Goal: Book appointment/travel/reservation

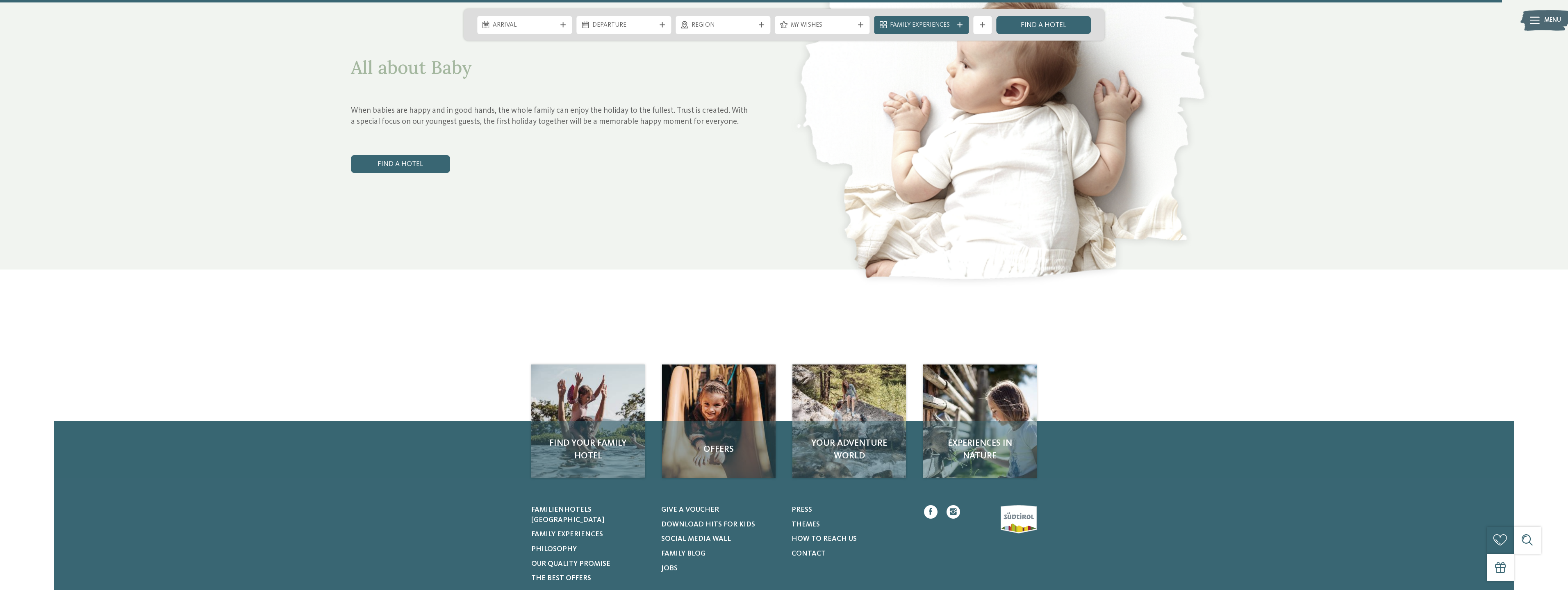
scroll to position [4552, 0]
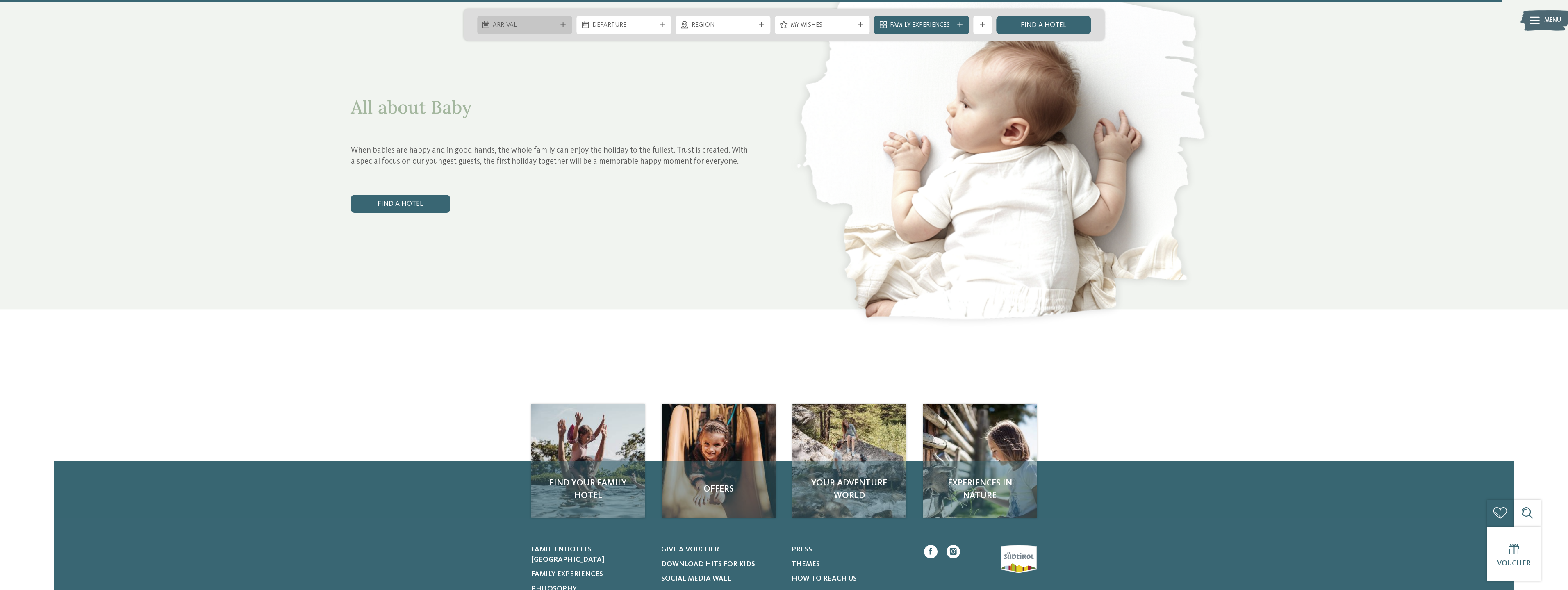
click at [556, 23] on div "Arrival" at bounding box center [524, 25] width 68 height 10
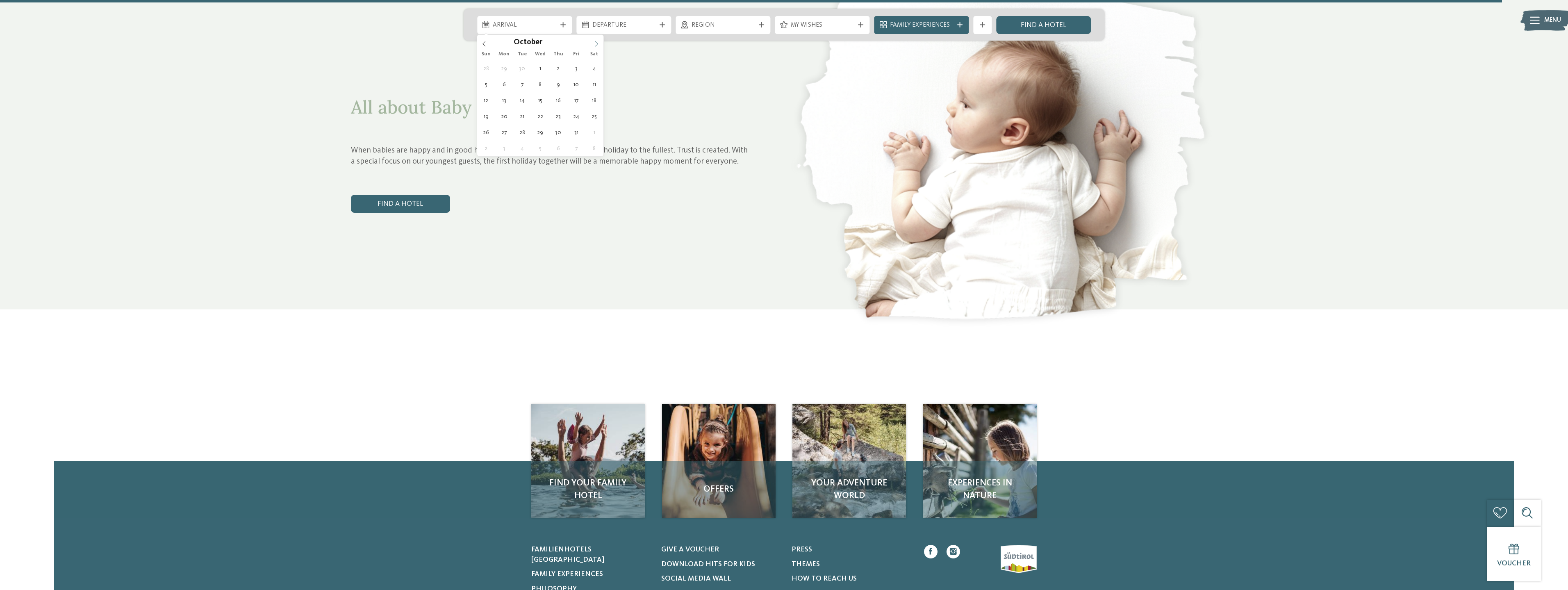
click at [592, 44] on span at bounding box center [596, 42] width 14 height 14
click at [486, 40] on span at bounding box center [484, 42] width 14 height 14
type div "03.10.2025"
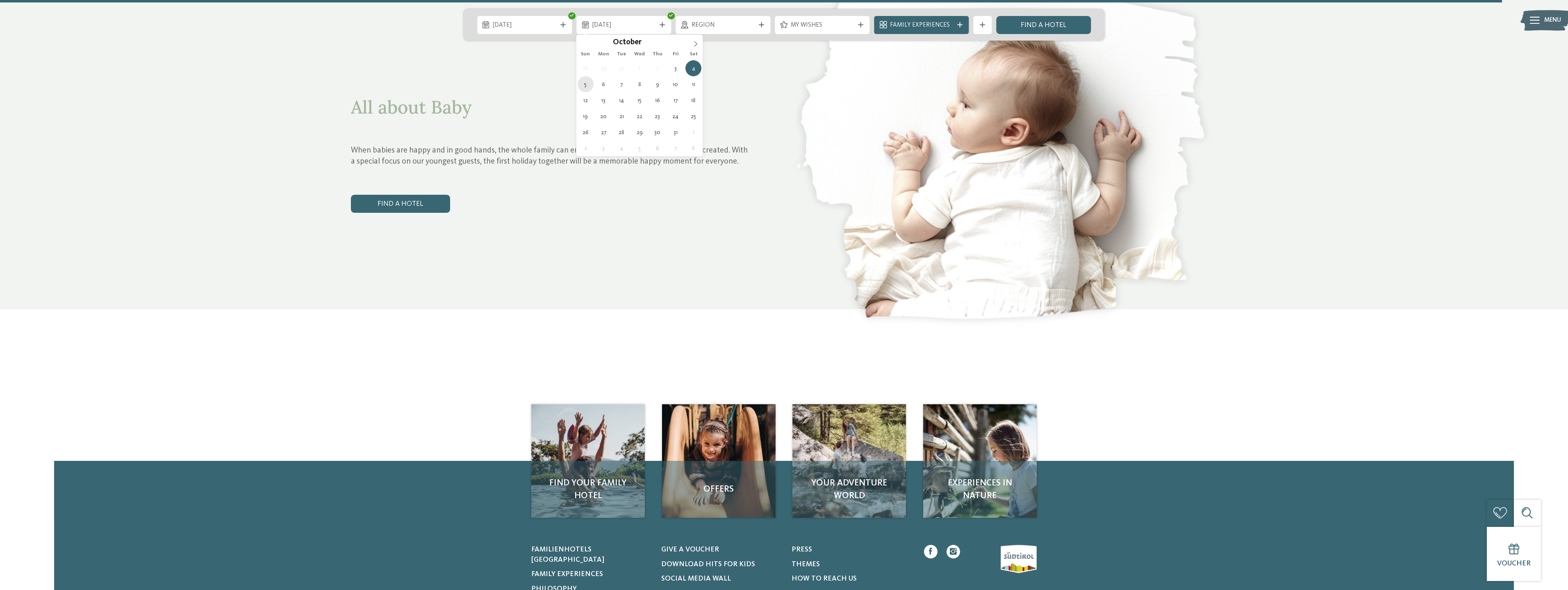
type div "05.10.2025"
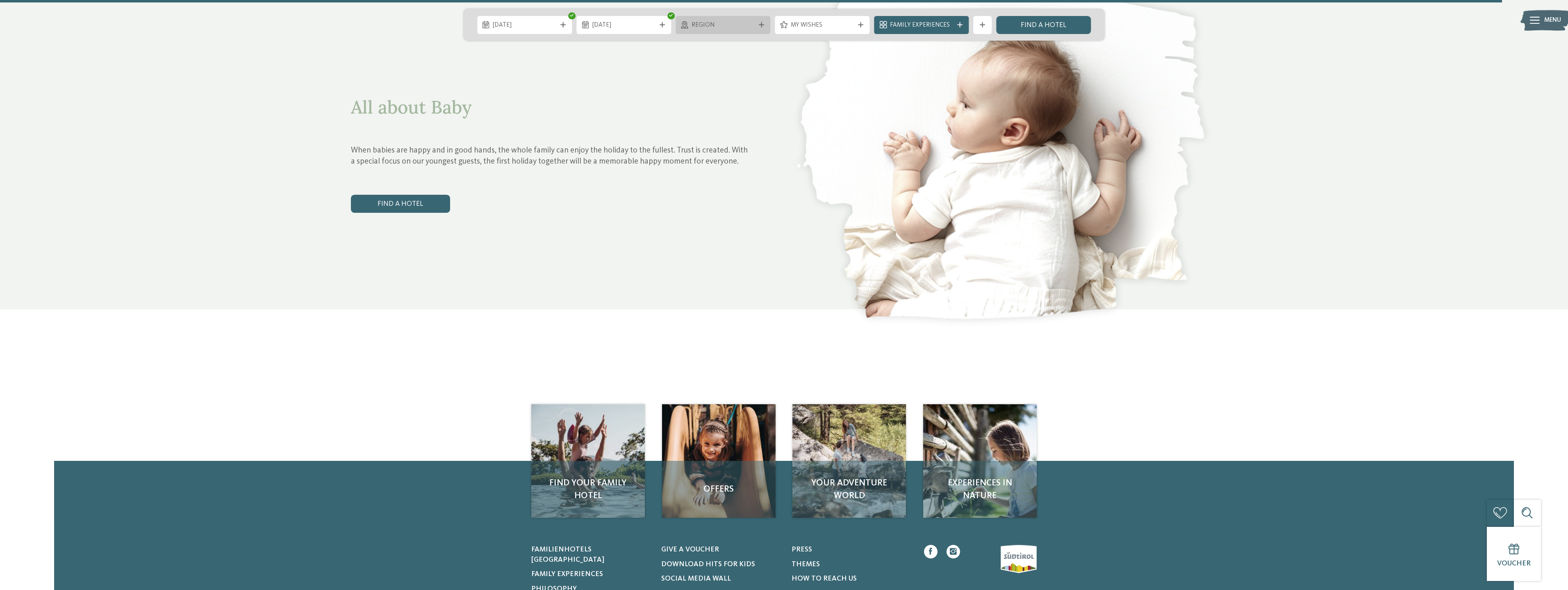
click at [744, 20] on div "Region" at bounding box center [723, 25] width 68 height 10
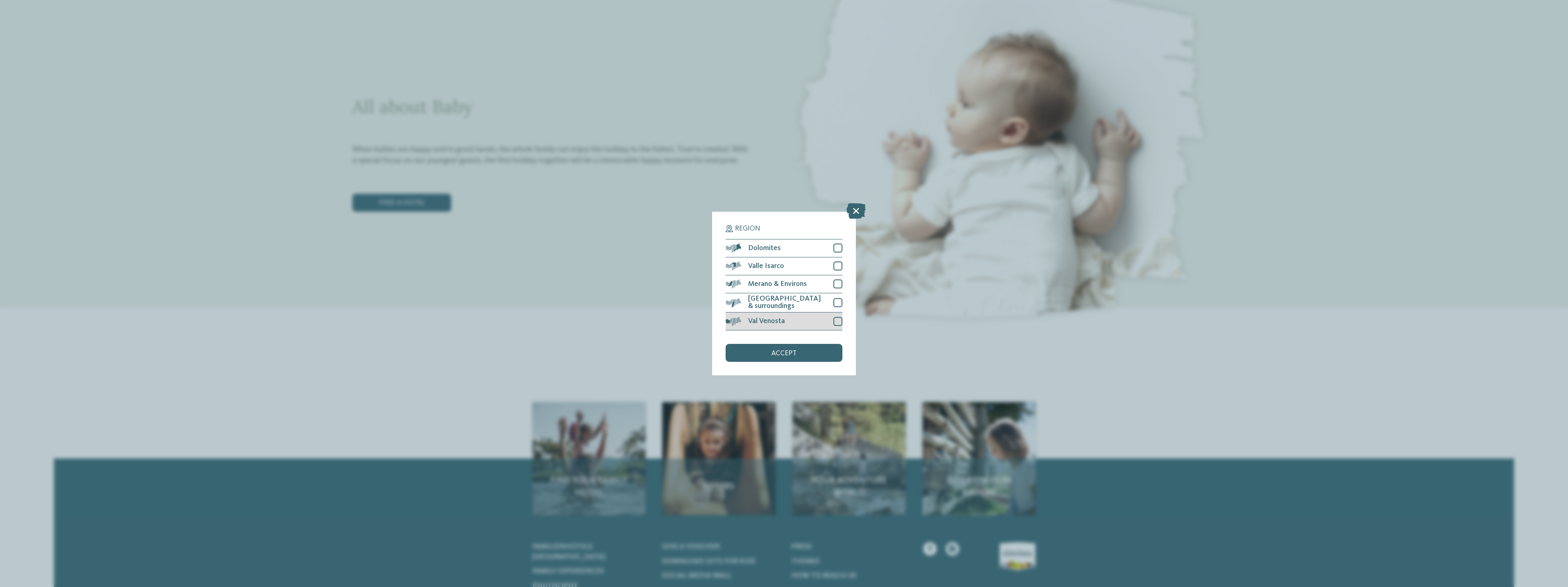
click at [838, 322] on div at bounding box center [838, 321] width 9 height 9
click at [802, 350] on div "accept" at bounding box center [784, 353] width 117 height 18
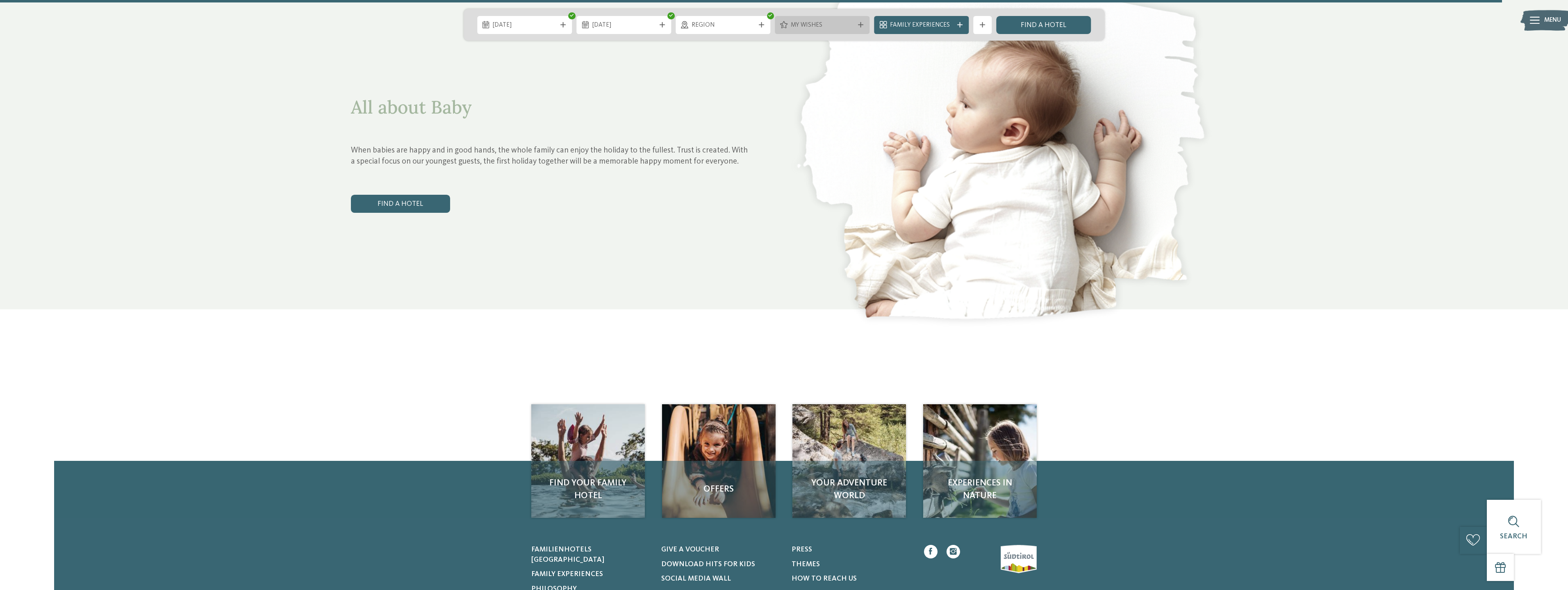
click at [846, 24] on span "My wishes" at bounding box center [822, 25] width 63 height 9
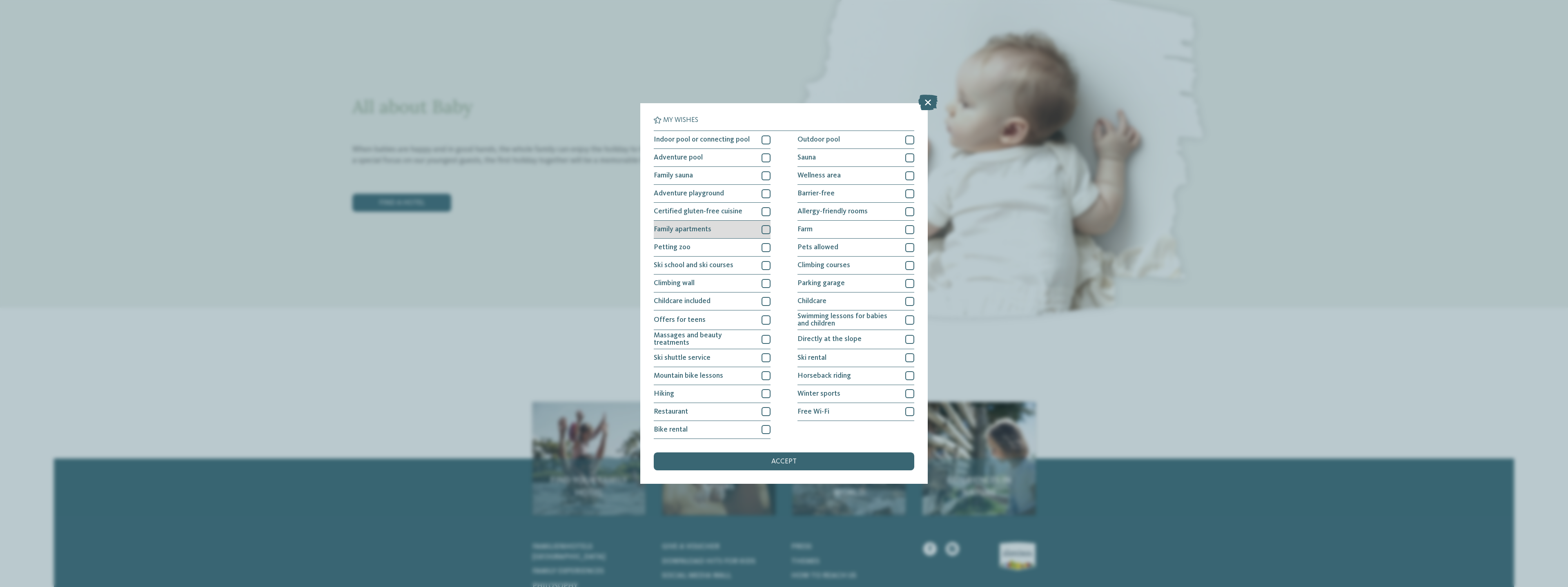
click at [765, 232] on div at bounding box center [766, 229] width 9 height 9
click at [763, 406] on div "Restaurant" at bounding box center [712, 412] width 117 height 18
click at [847, 268] on span "Climbing courses" at bounding box center [824, 266] width 53 height 7
click at [861, 224] on div "Farm" at bounding box center [856, 230] width 117 height 18
click at [716, 140] on span "Indoor pool or connecting pool" at bounding box center [702, 140] width 96 height 7
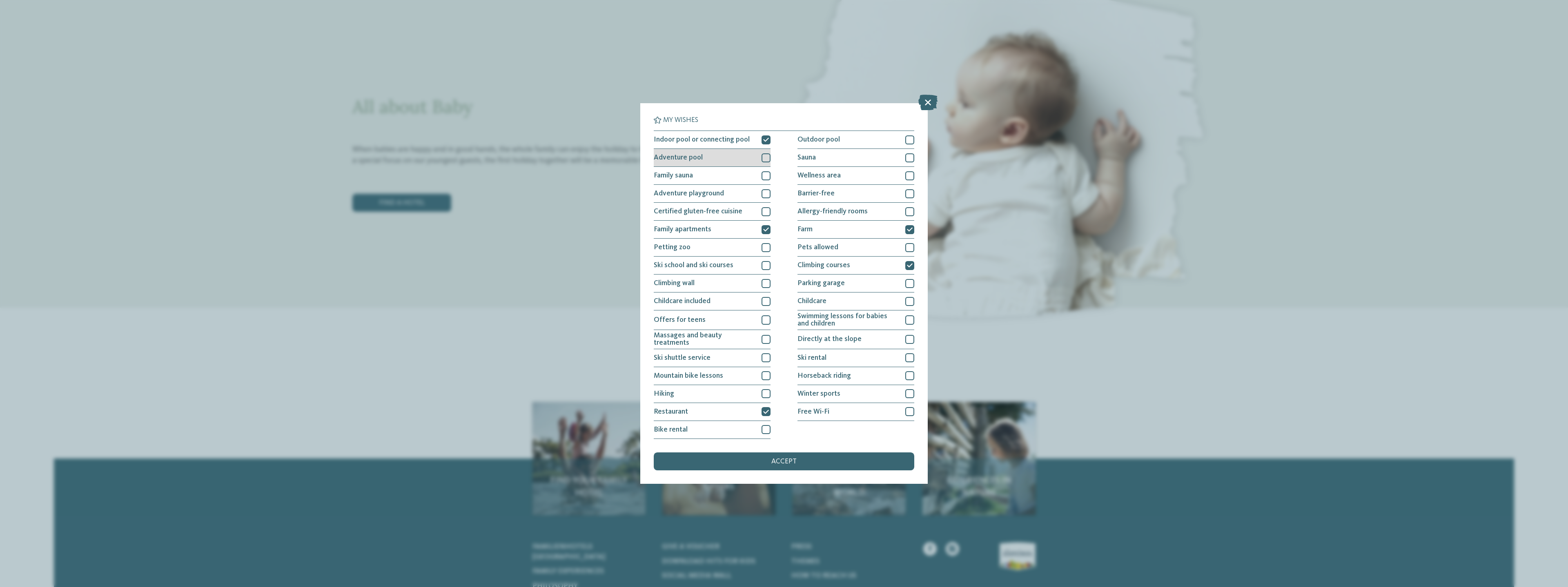
click at [716, 163] on div "Adventure pool" at bounding box center [712, 158] width 117 height 18
click at [672, 196] on span "Adventure playground" at bounding box center [688, 194] width 70 height 7
click at [807, 457] on div "accept" at bounding box center [784, 462] width 261 height 18
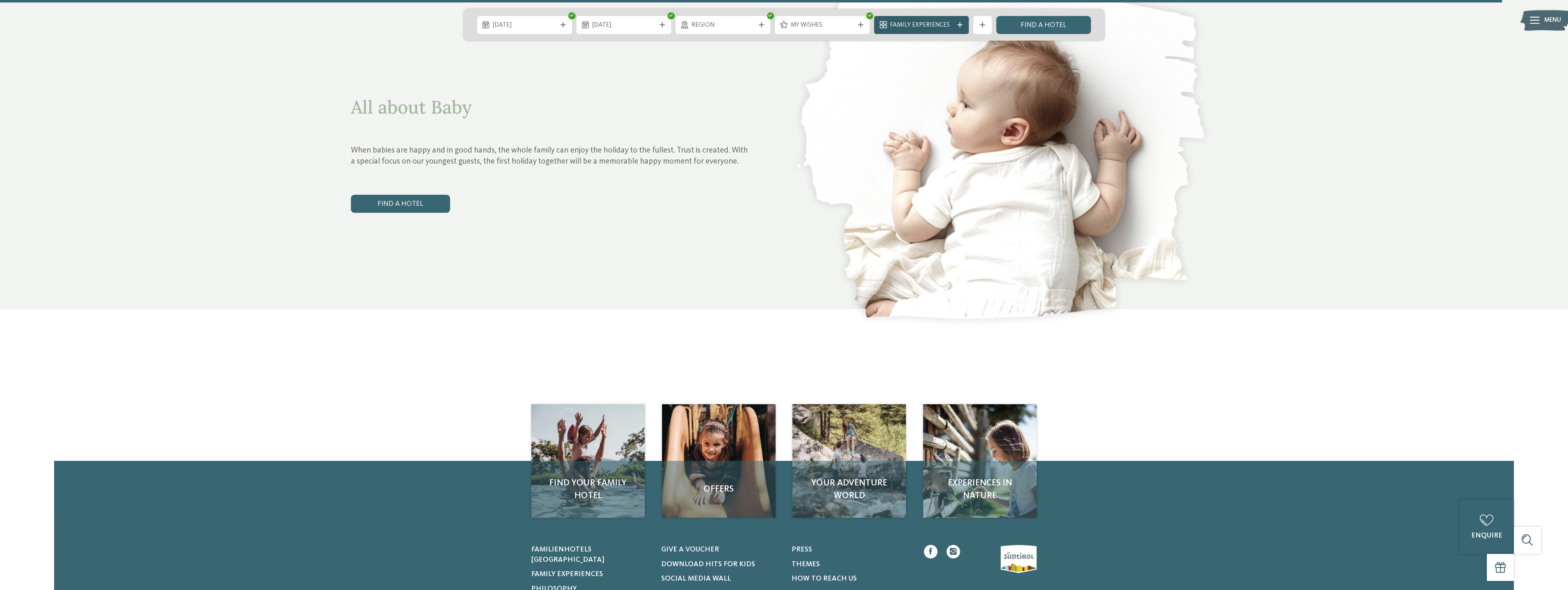
click at [956, 27] on div at bounding box center [960, 24] width 9 height 6
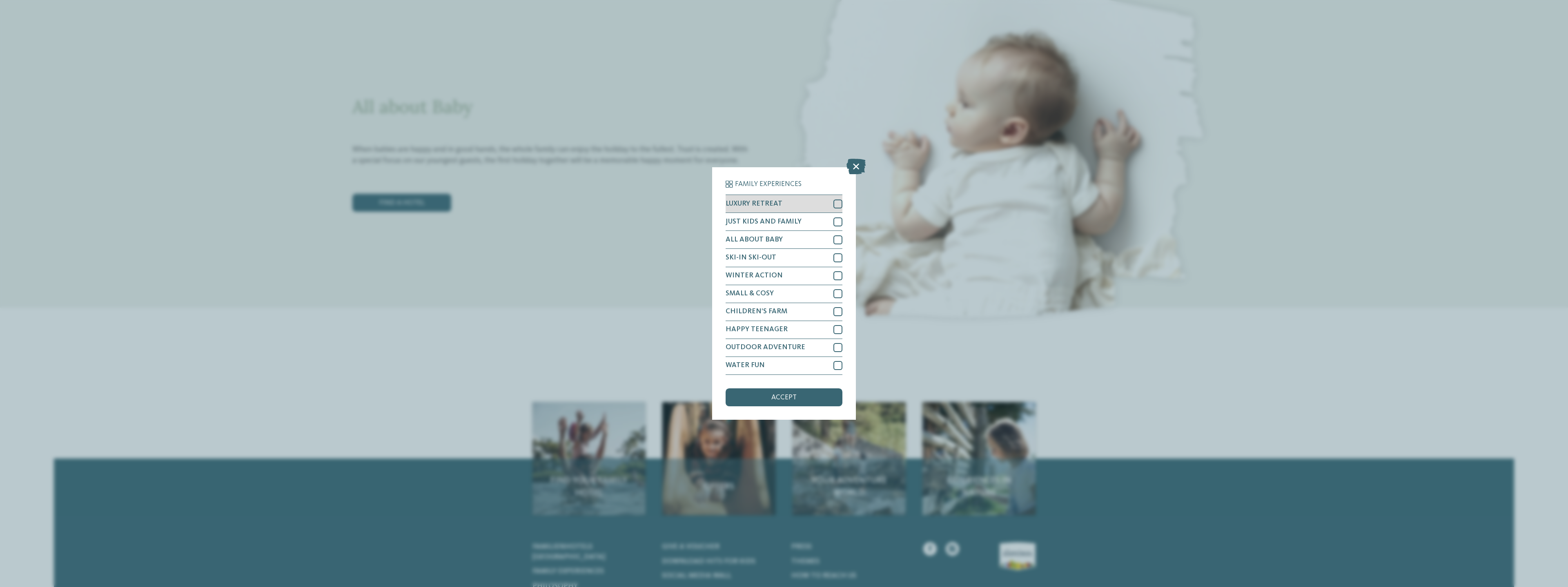
click at [822, 201] on div "LUXURY RETREAT" at bounding box center [784, 204] width 117 height 18
click at [828, 223] on div "JUST KIDS AND FAMILY" at bounding box center [784, 222] width 117 height 18
click at [802, 308] on div "CHILDREN’S FARM" at bounding box center [784, 312] width 117 height 18
click at [776, 397] on span "accept" at bounding box center [784, 398] width 26 height 7
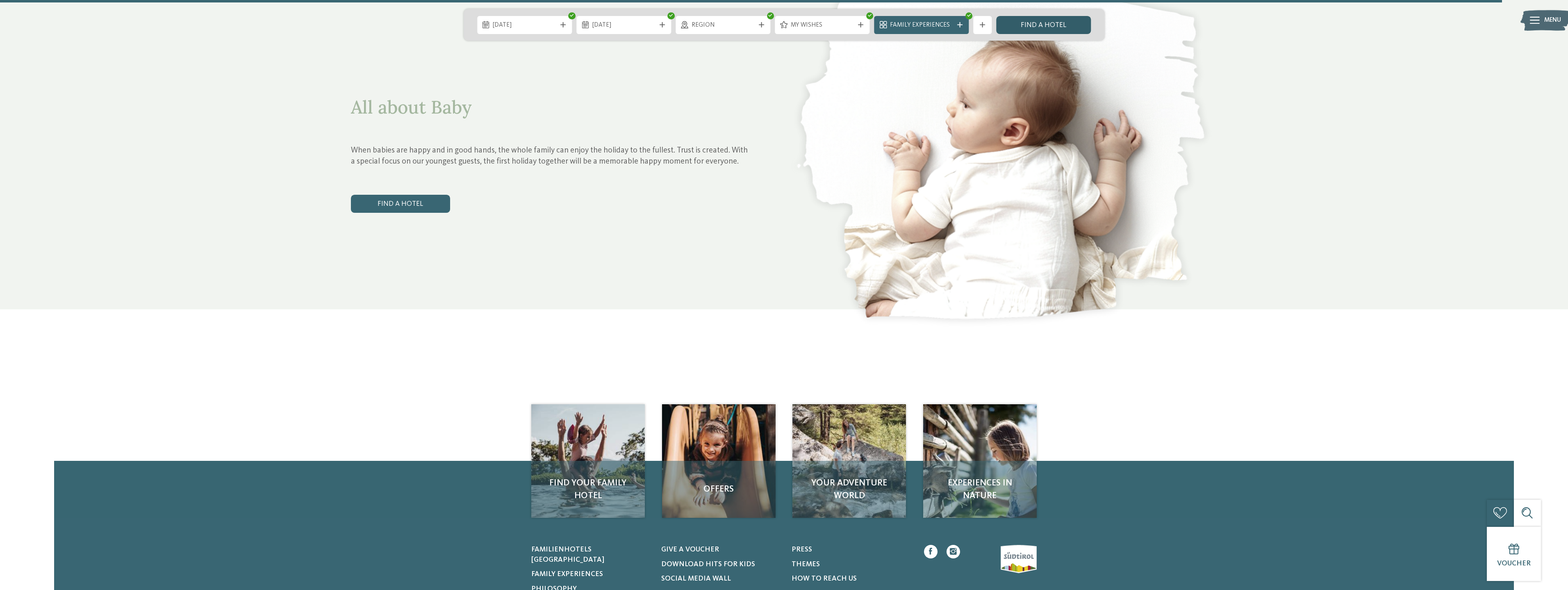
drag, startPoint x: 1042, startPoint y: 26, endPoint x: 1041, endPoint y: 31, distance: 5.1
click at [1042, 28] on link "Find a hotel" at bounding box center [1043, 25] width 95 height 18
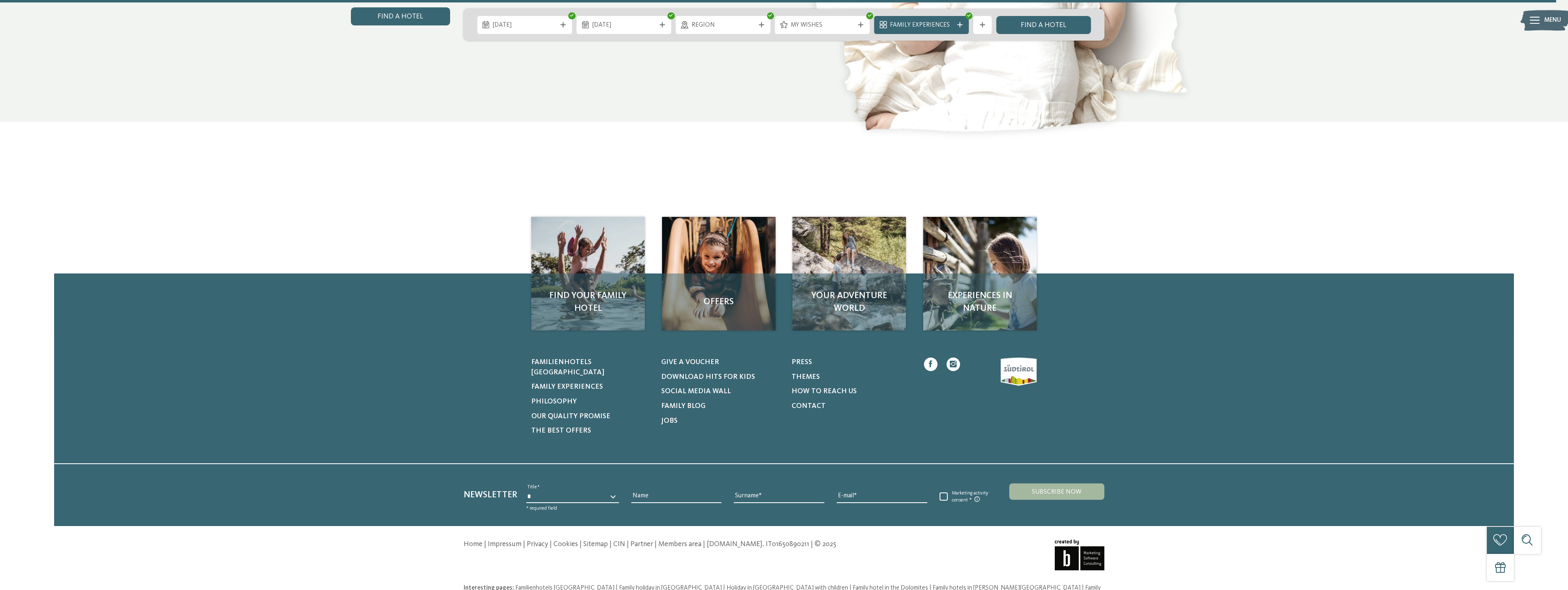
scroll to position [4752, 0]
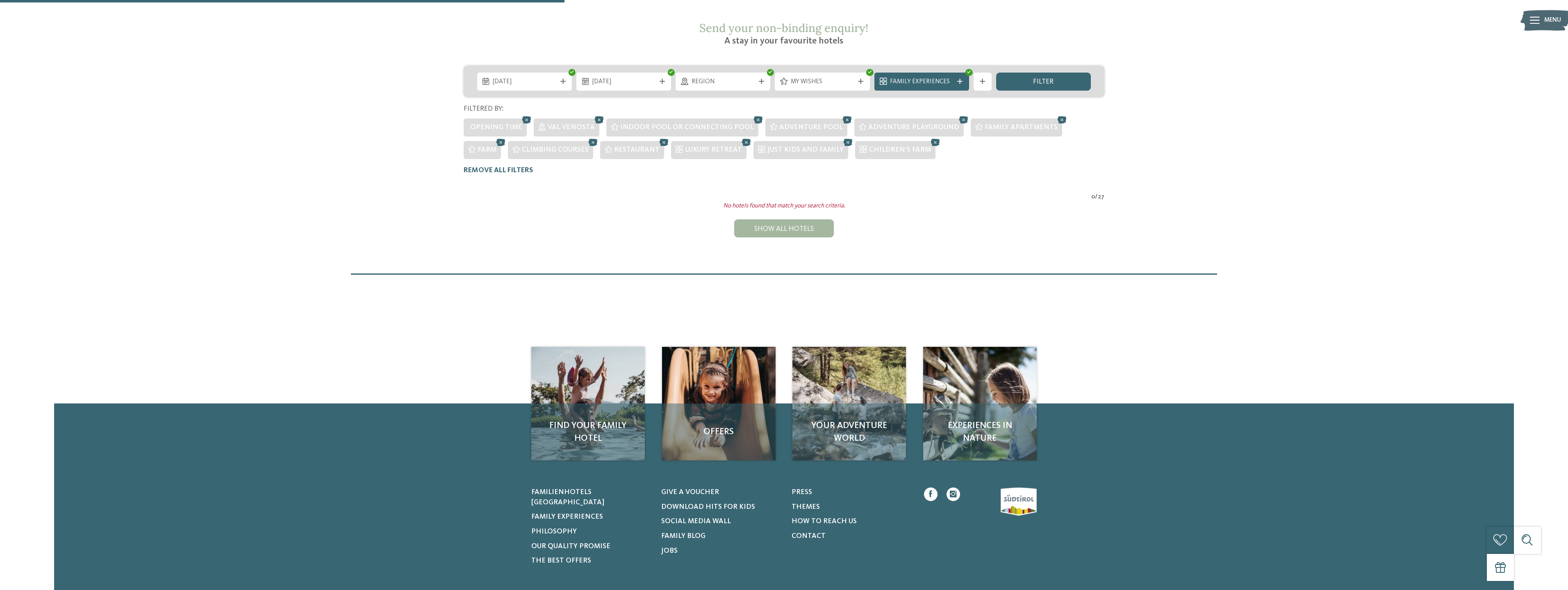
scroll to position [94, 0]
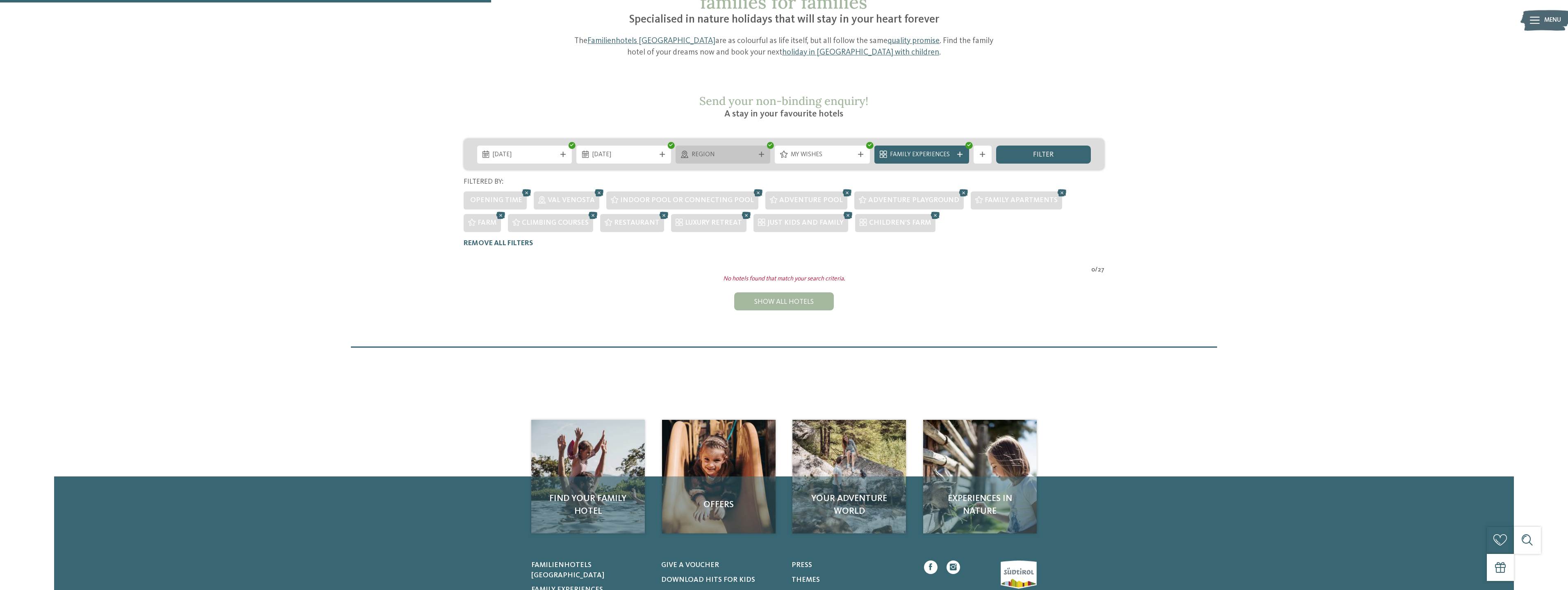
click at [755, 150] on div "Region" at bounding box center [723, 155] width 68 height 10
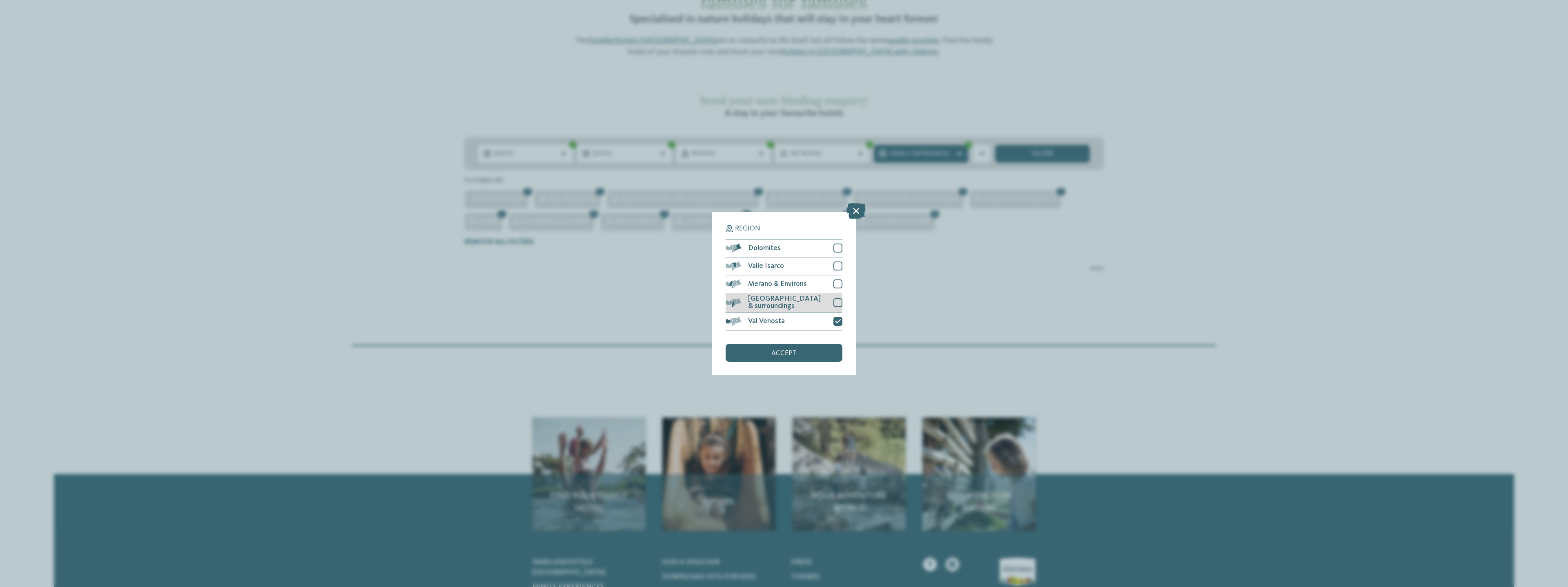
drag, startPoint x: 832, startPoint y: 305, endPoint x: 838, endPoint y: 294, distance: 12.5
click at [833, 305] on div "[GEOGRAPHIC_DATA] & surroundings" at bounding box center [784, 303] width 117 height 19
drag, startPoint x: 839, startPoint y: 281, endPoint x: 838, endPoint y: 267, distance: 14.0
click at [839, 280] on div "Merano & Environs" at bounding box center [784, 285] width 117 height 18
click at [838, 263] on div at bounding box center [838, 266] width 9 height 9
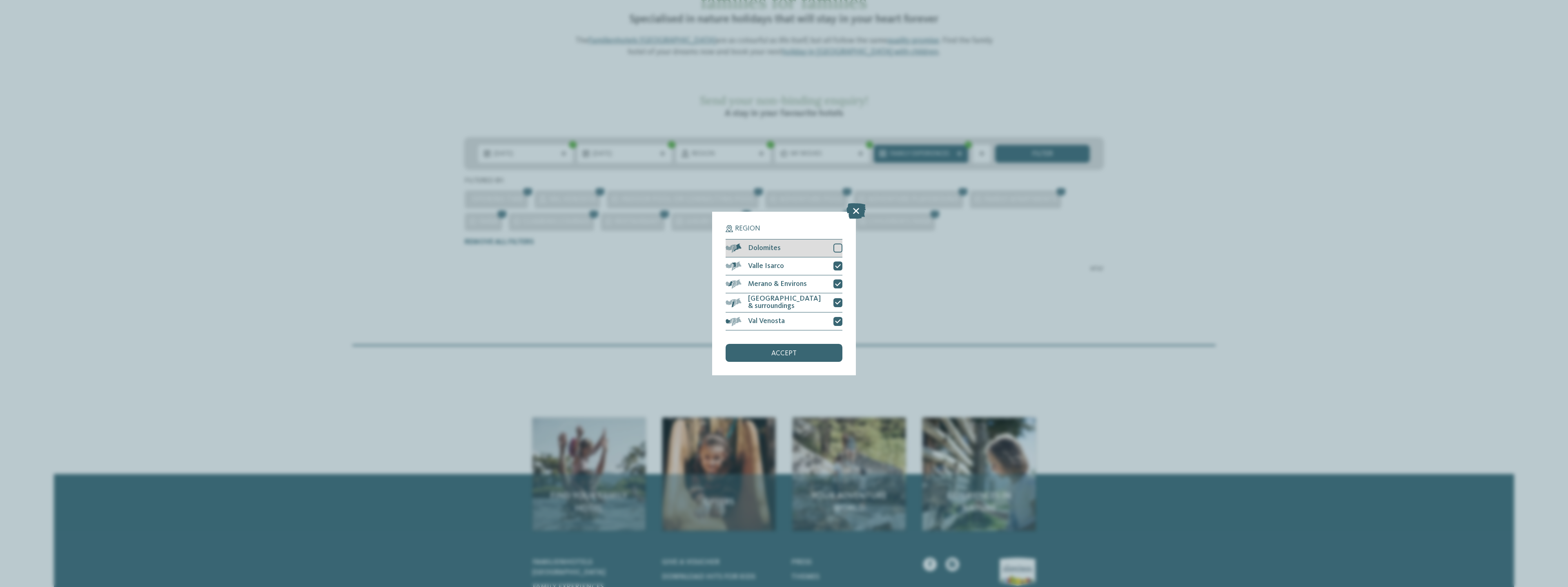
click at [838, 244] on div at bounding box center [838, 248] width 9 height 9
click at [803, 346] on div "accept" at bounding box center [784, 353] width 117 height 18
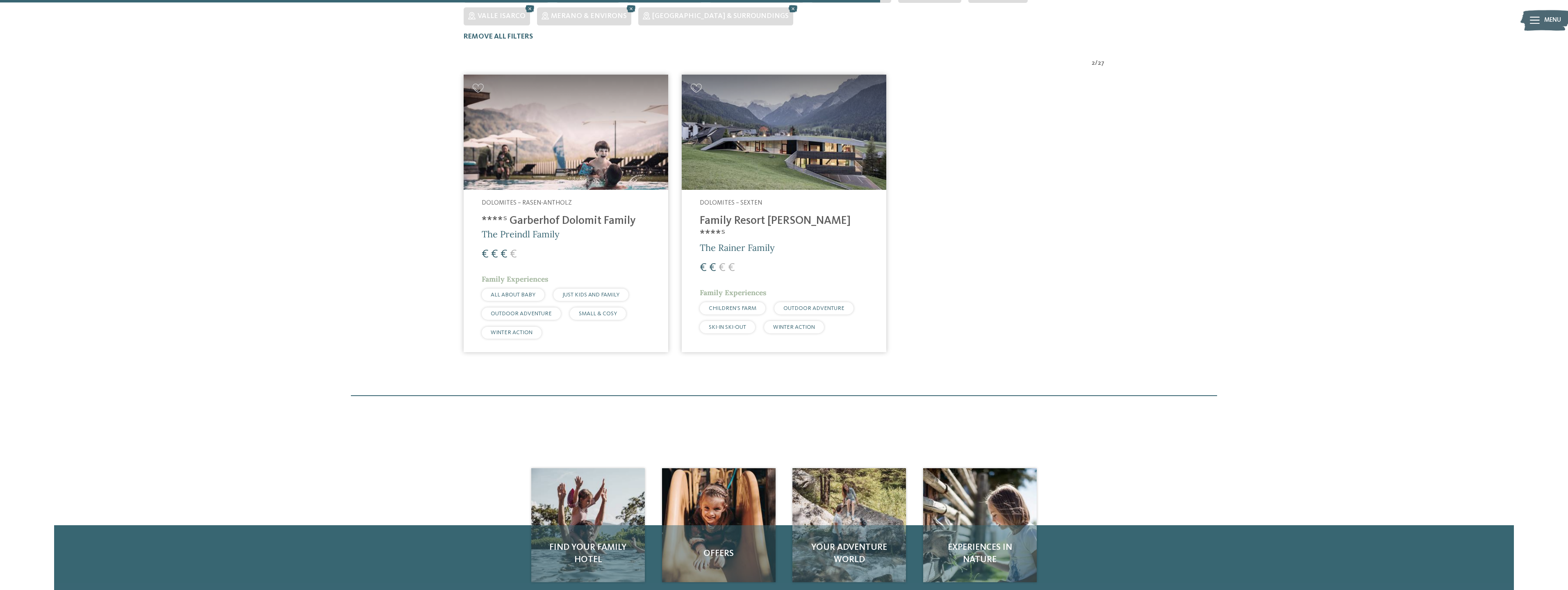
scroll to position [324, 0]
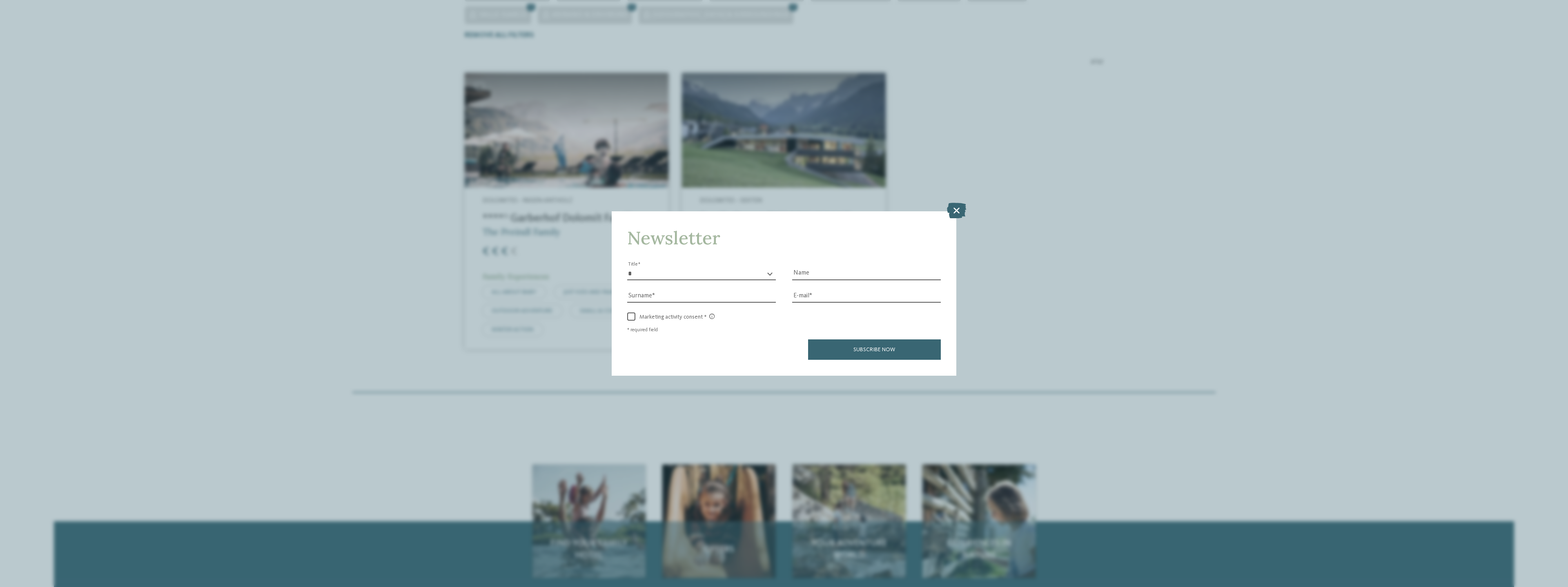
drag, startPoint x: 956, startPoint y: 209, endPoint x: 837, endPoint y: 191, distance: 120.4
click at [954, 210] on icon at bounding box center [957, 210] width 19 height 15
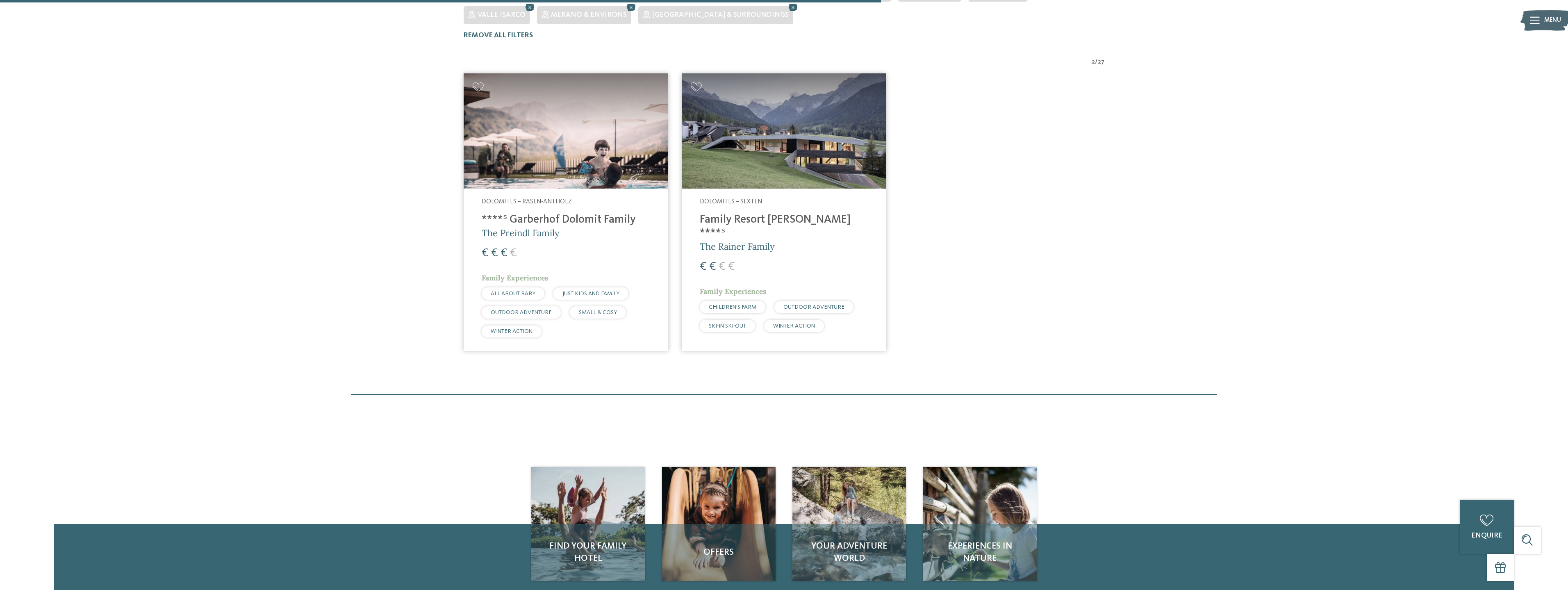
click at [637, 150] on img at bounding box center [566, 131] width 205 height 116
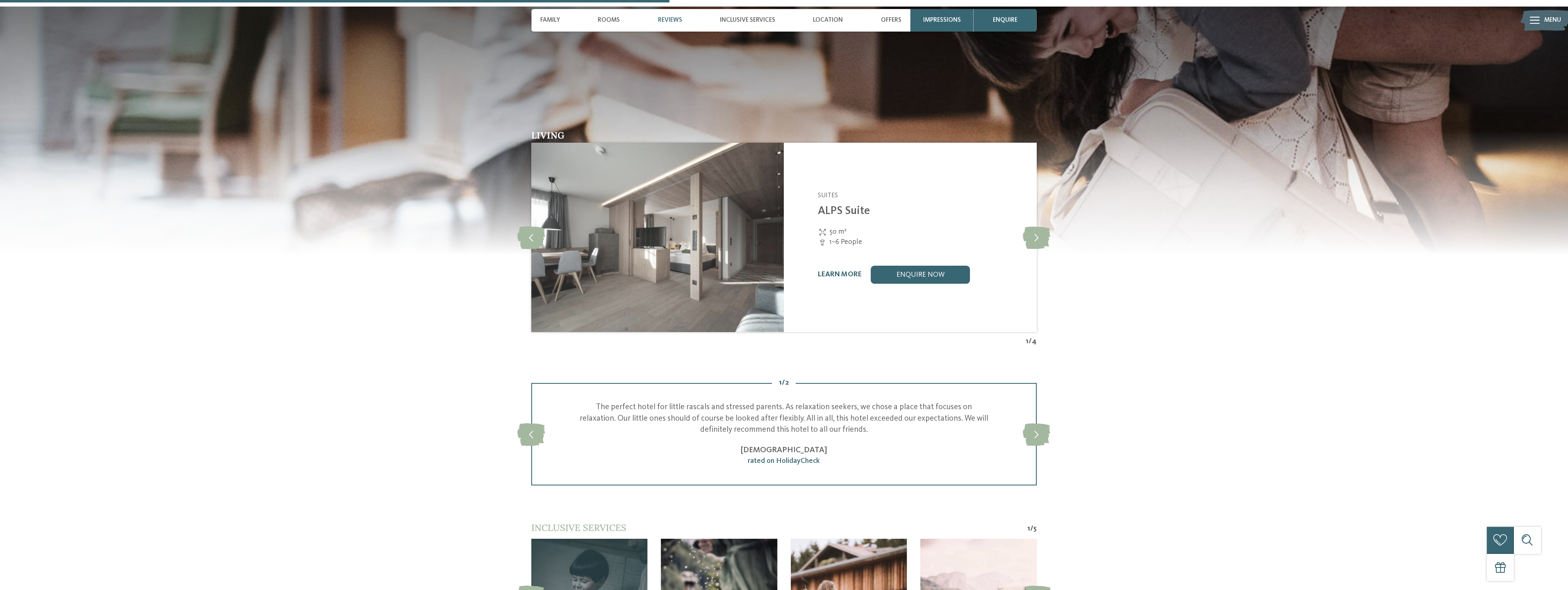
scroll to position [1395, 0]
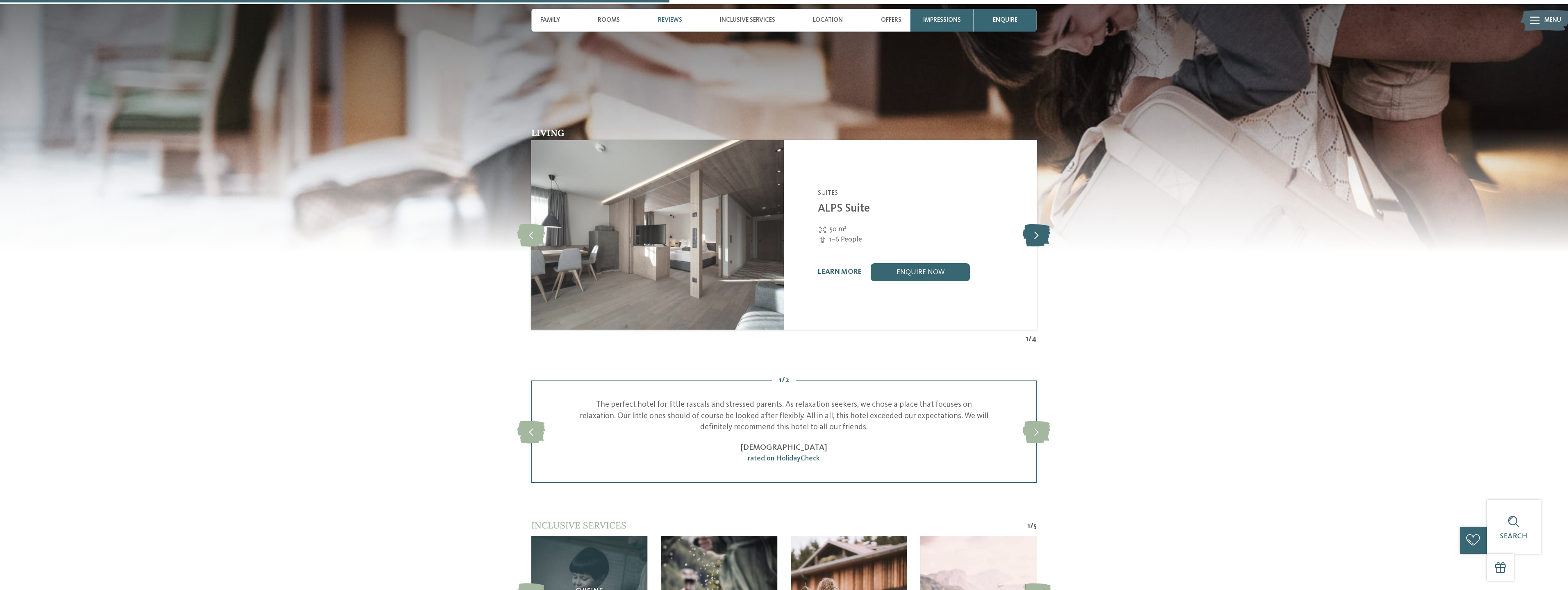
click at [1035, 224] on icon at bounding box center [1036, 235] width 27 height 23
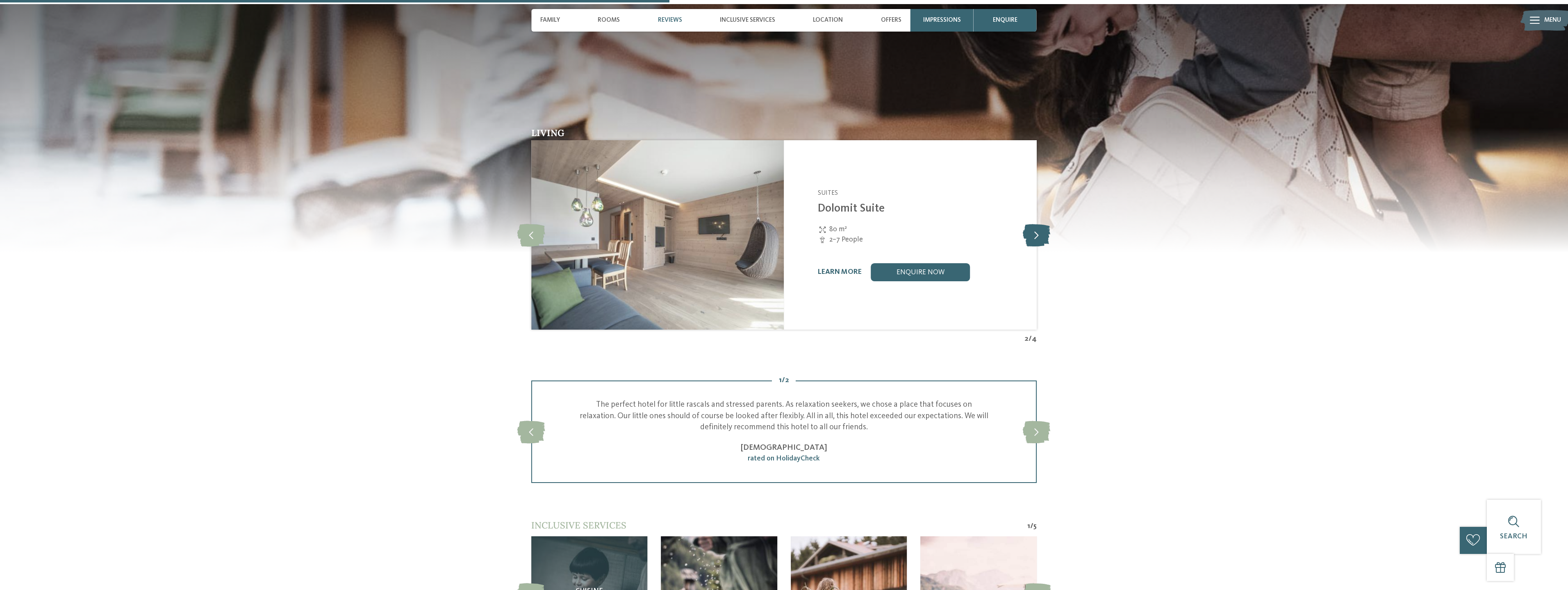
click at [1035, 224] on icon at bounding box center [1036, 235] width 27 height 23
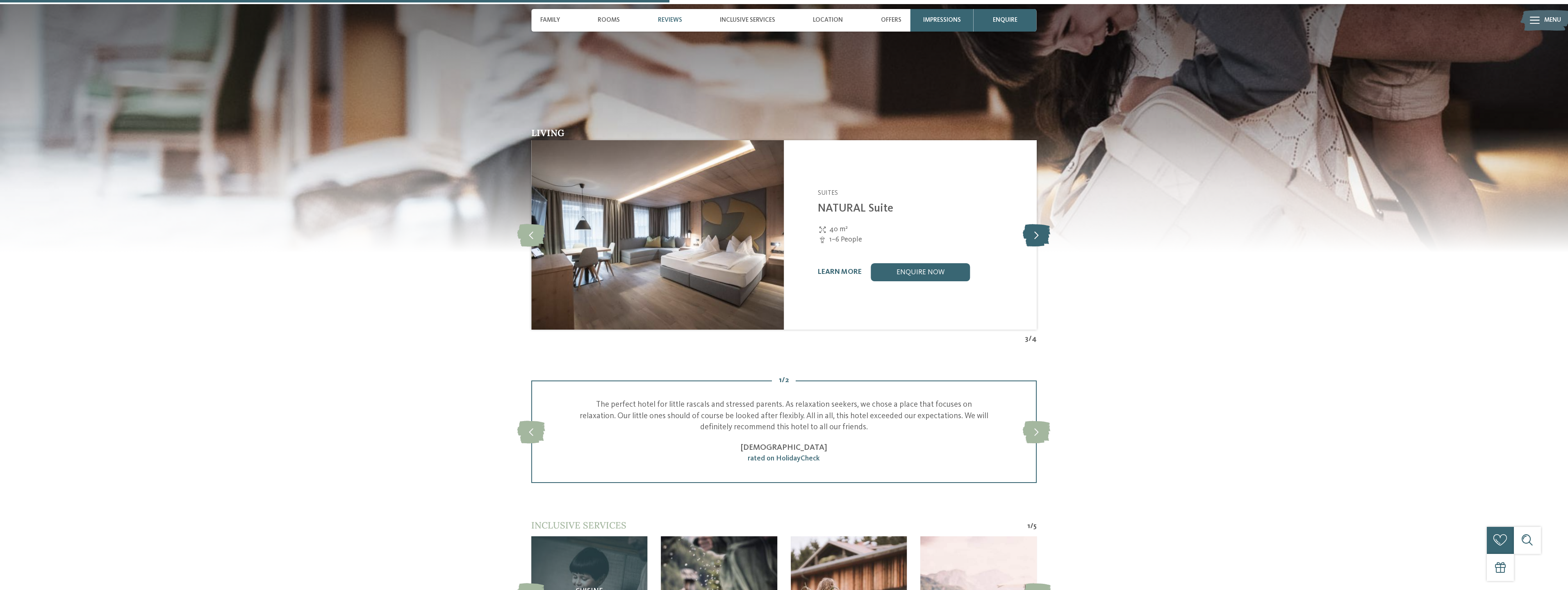
click at [1035, 224] on icon at bounding box center [1036, 235] width 27 height 23
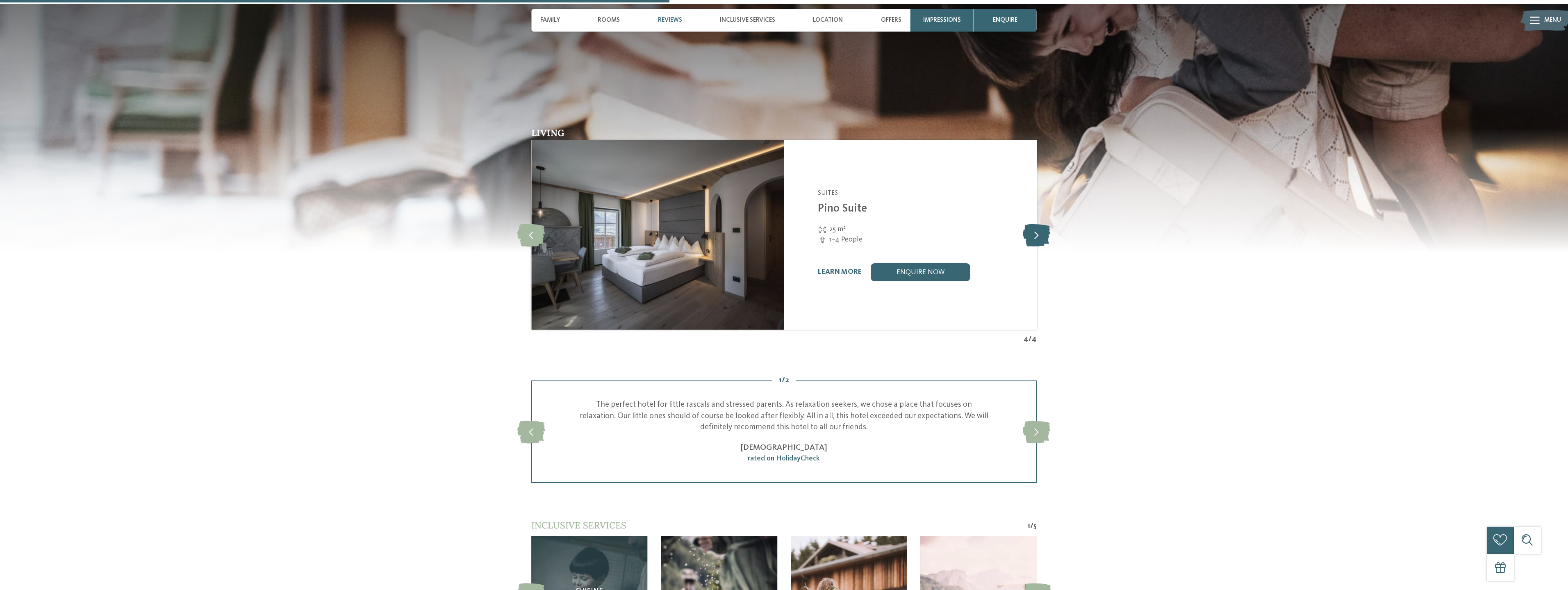
click at [1035, 224] on icon at bounding box center [1036, 235] width 27 height 23
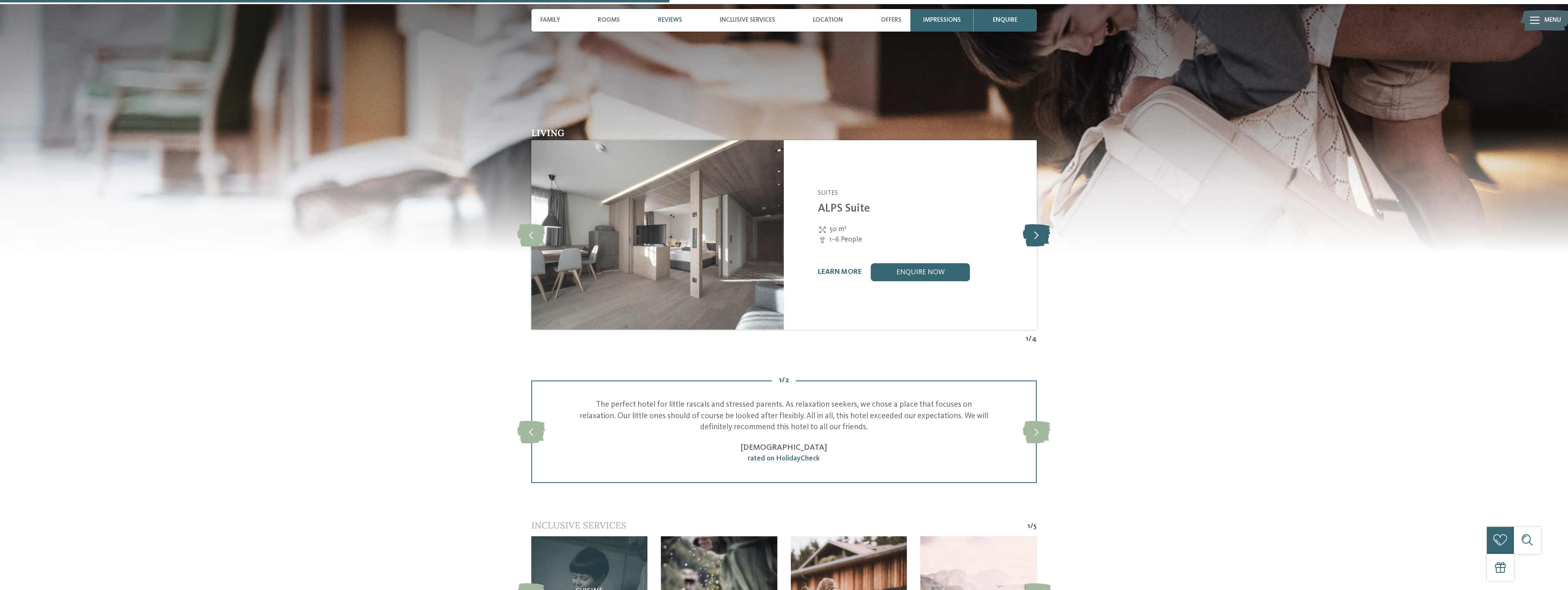
click at [1035, 224] on icon at bounding box center [1036, 235] width 27 height 23
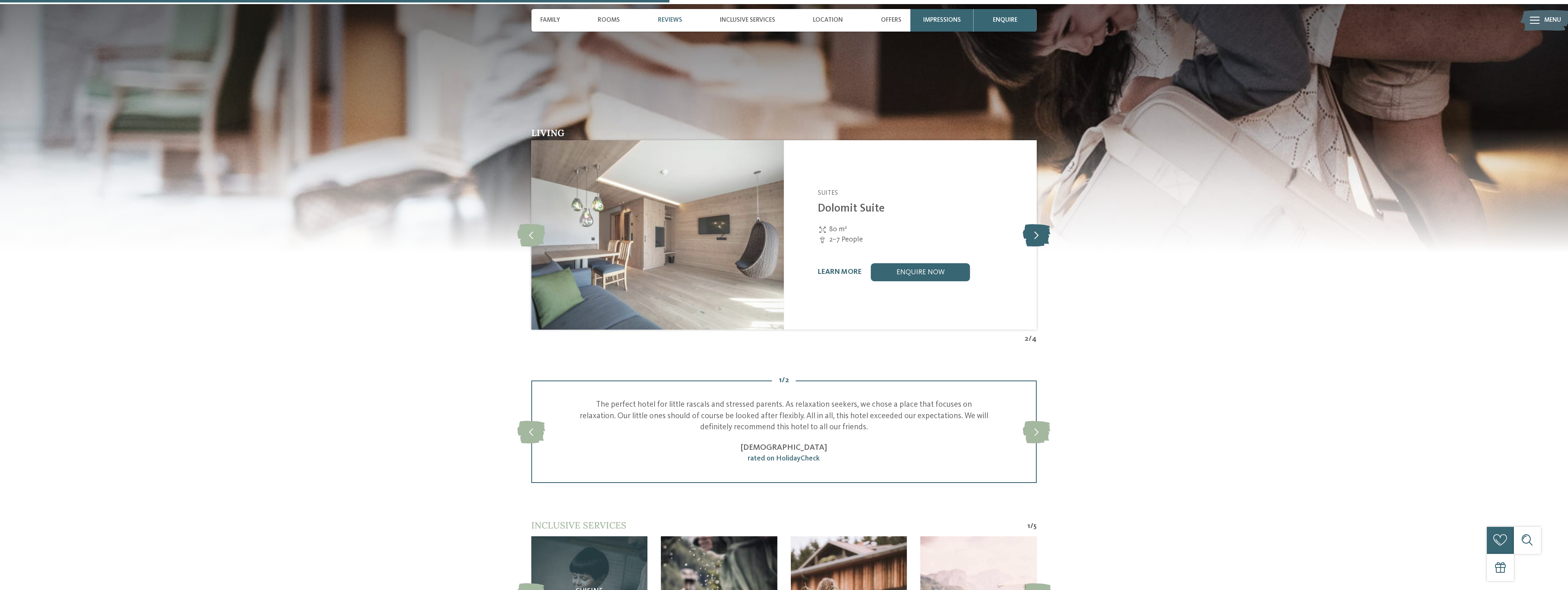
click at [1035, 224] on icon at bounding box center [1036, 235] width 27 height 23
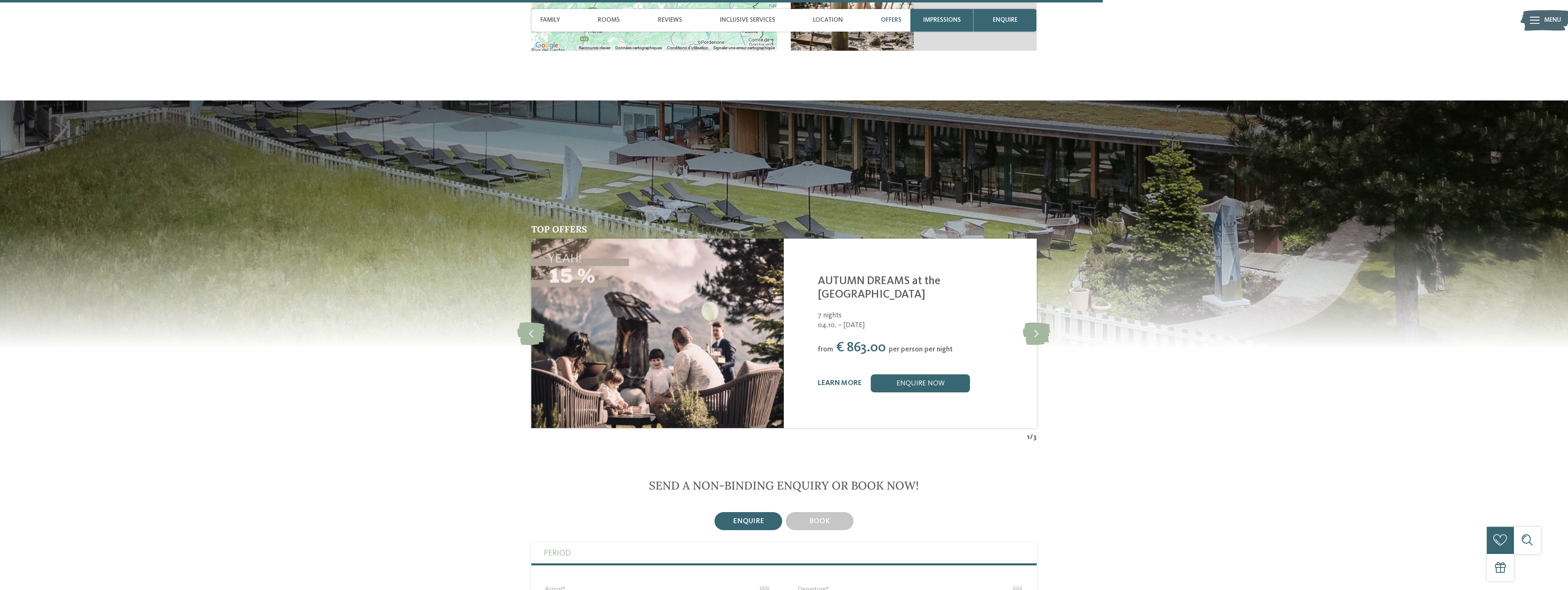
scroll to position [2297, 0]
click at [1033, 322] on icon at bounding box center [1036, 333] width 27 height 23
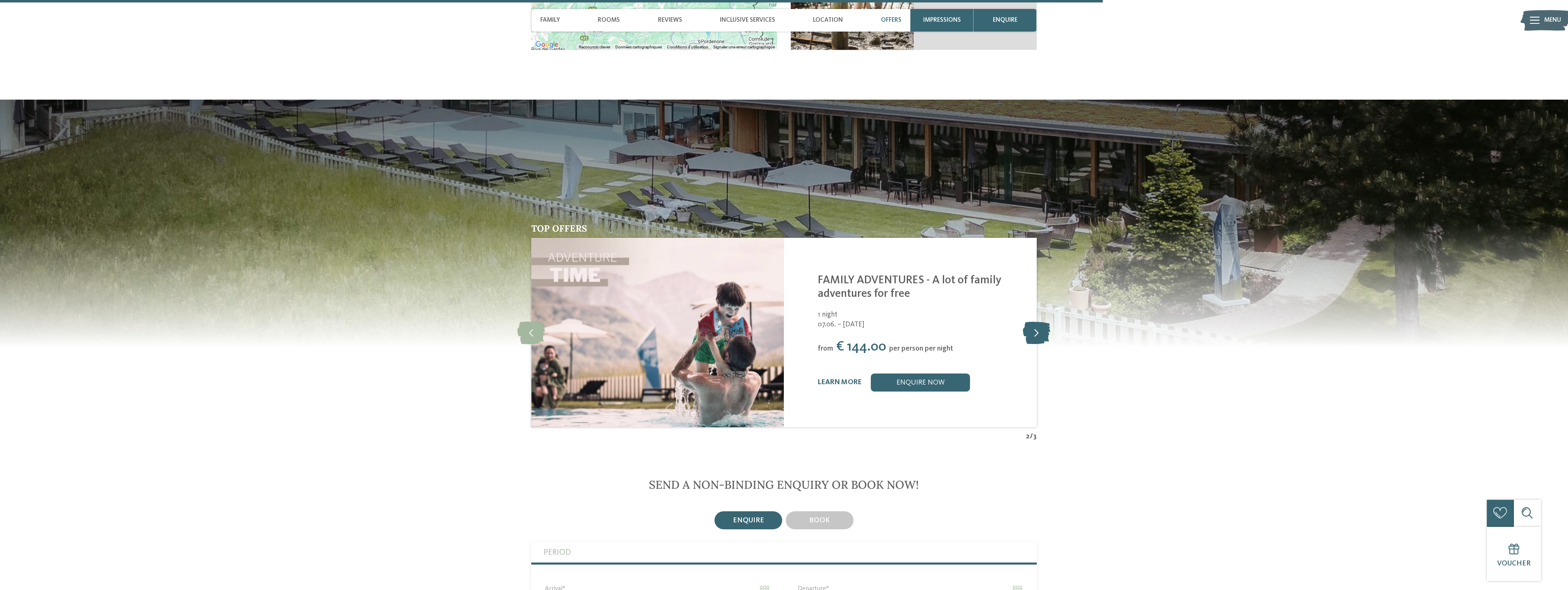
click at [1033, 322] on icon at bounding box center [1036, 333] width 27 height 23
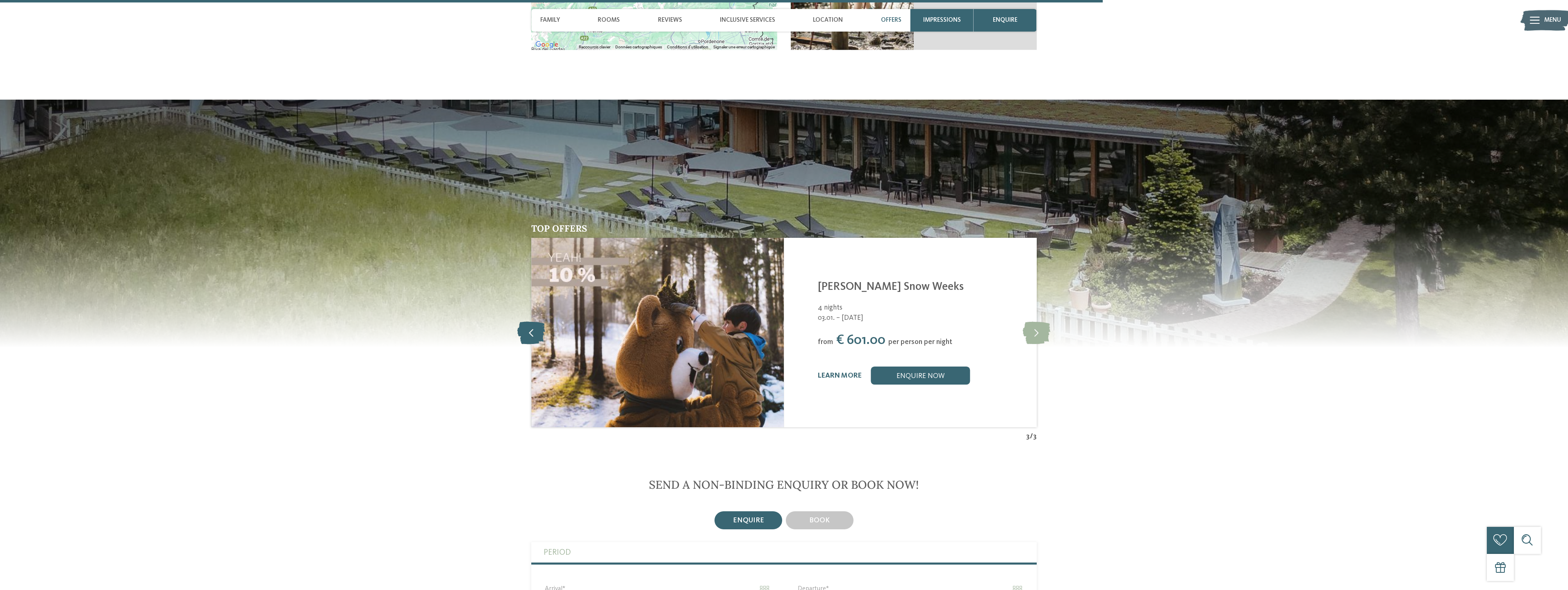
click at [535, 322] on icon at bounding box center [532, 333] width 28 height 23
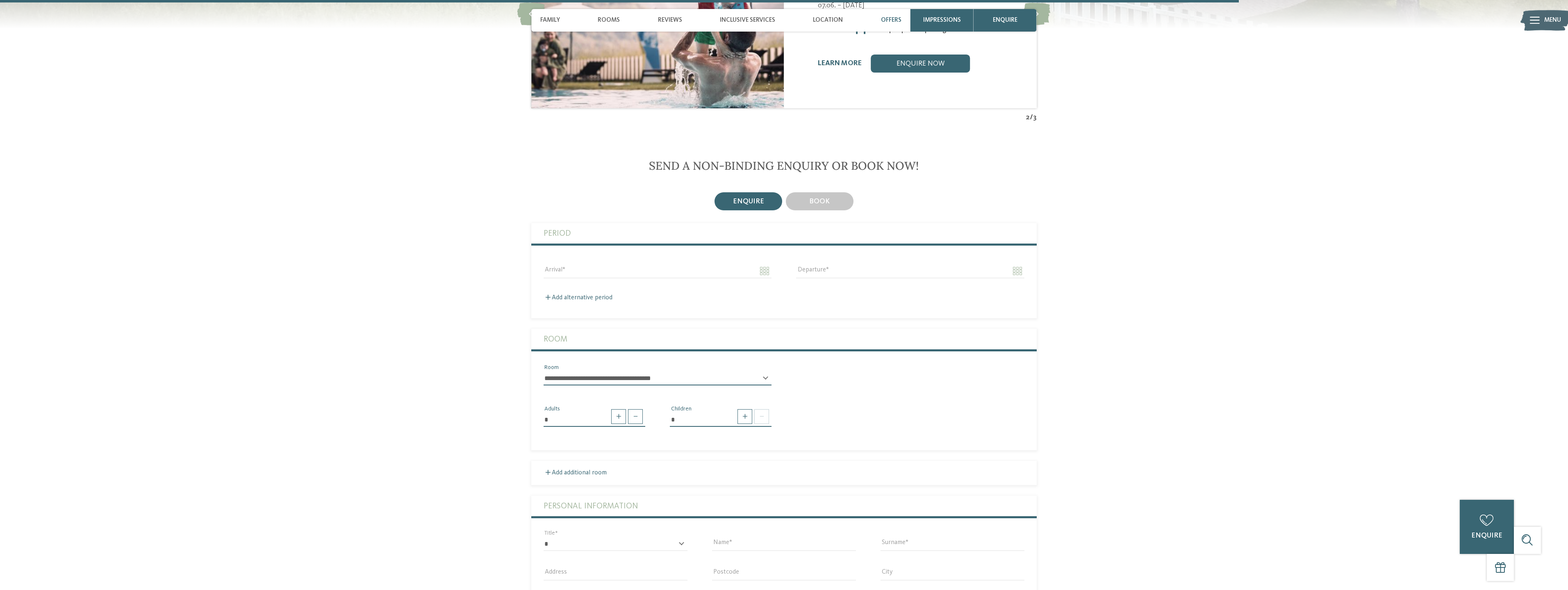
scroll to position [2625, 0]
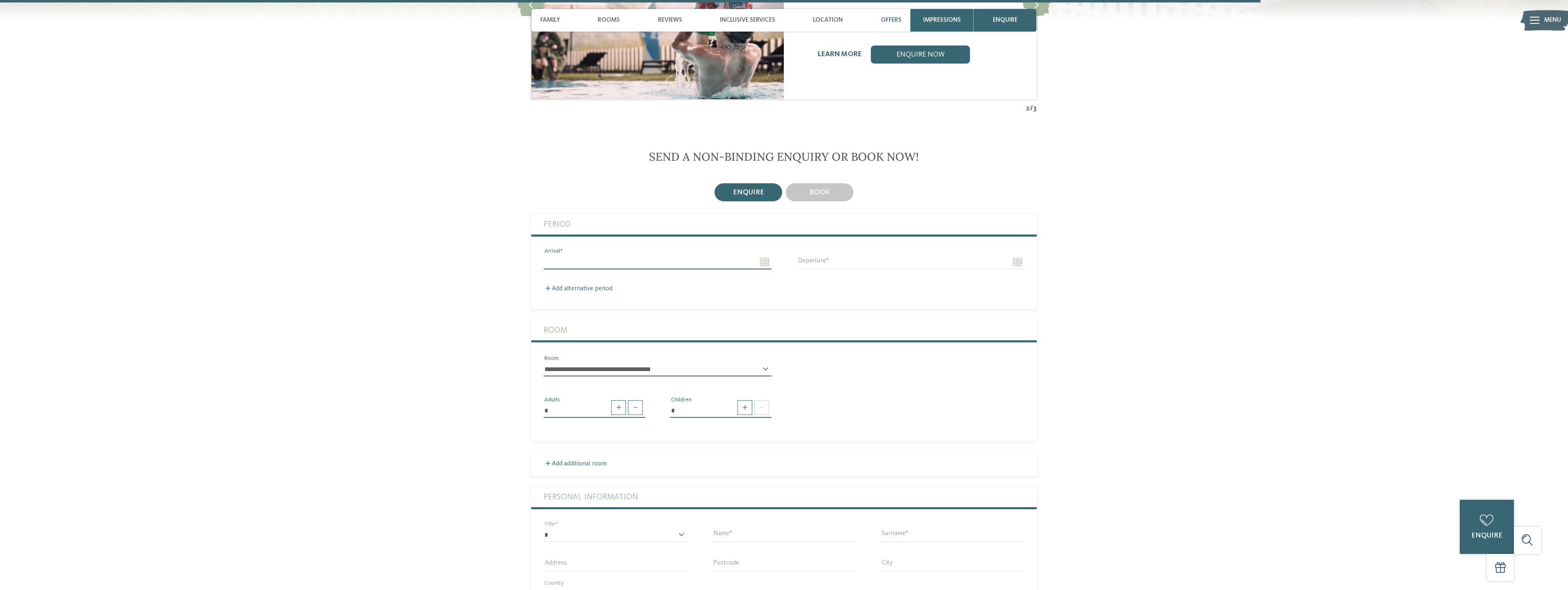
click at [763, 255] on input "Arrival" at bounding box center [658, 262] width 228 height 14
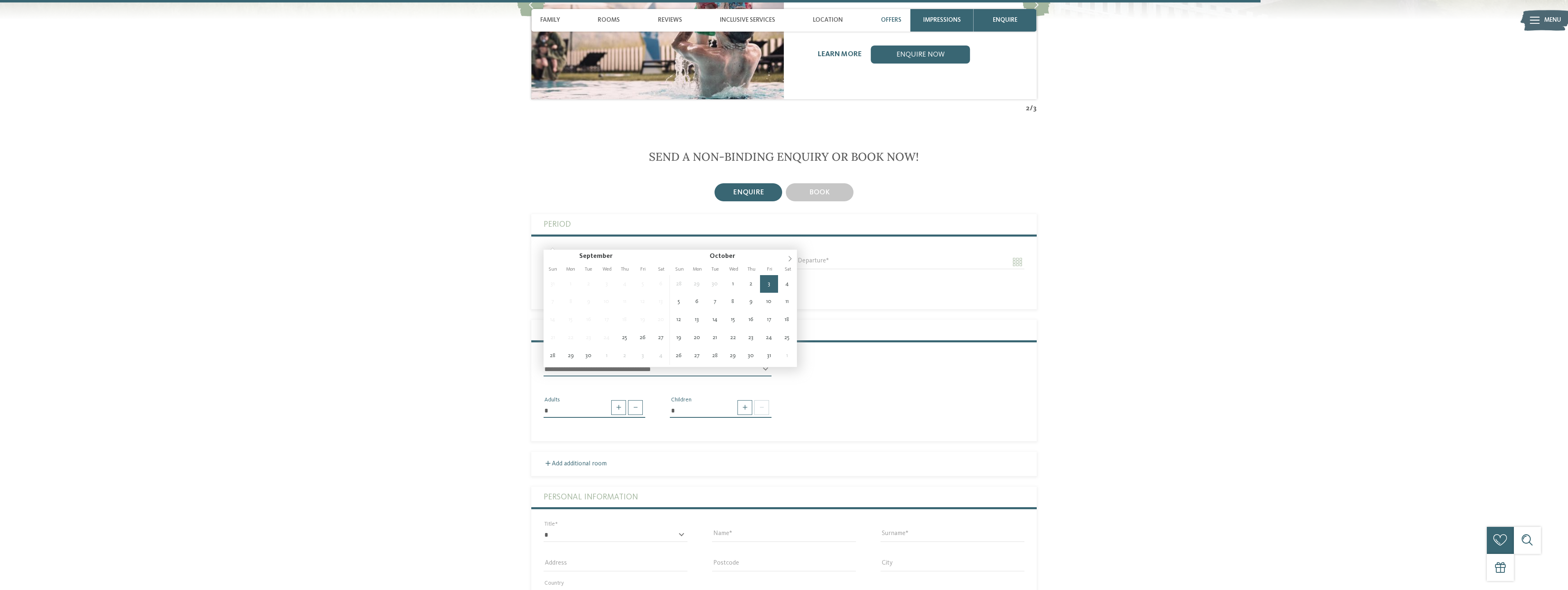
type input "**********"
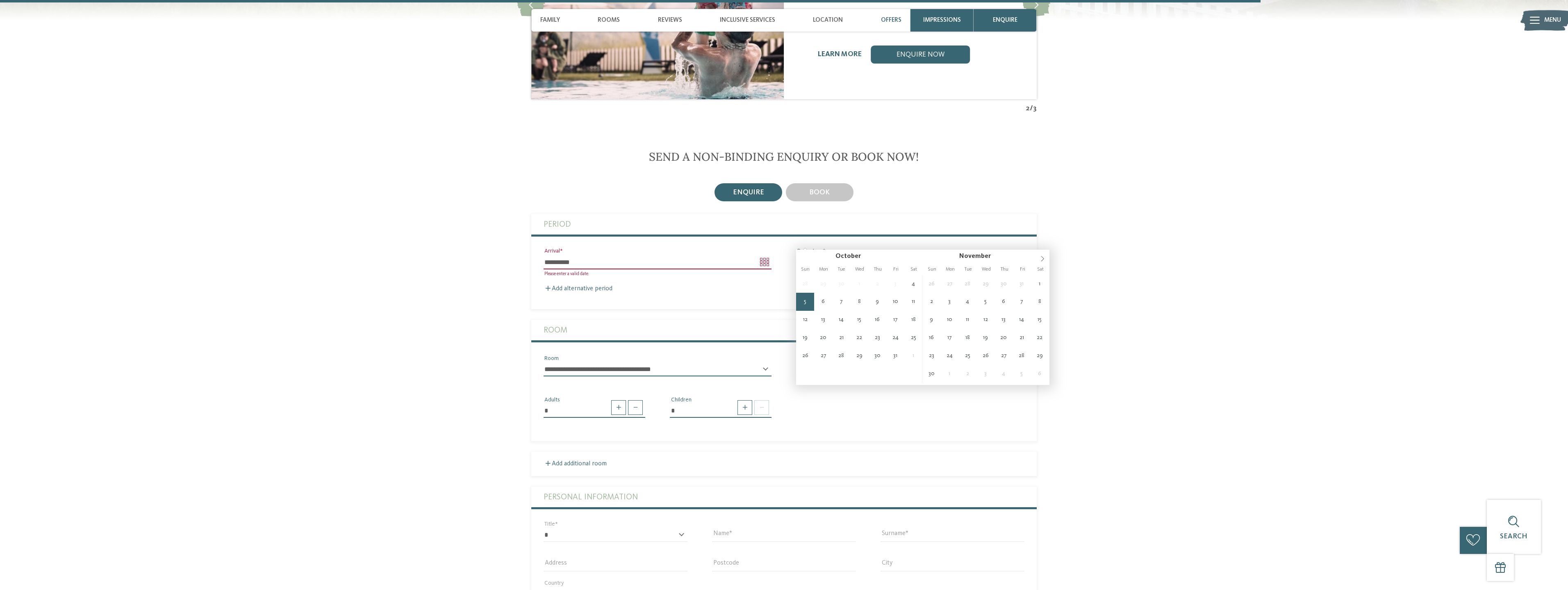
type input "**********"
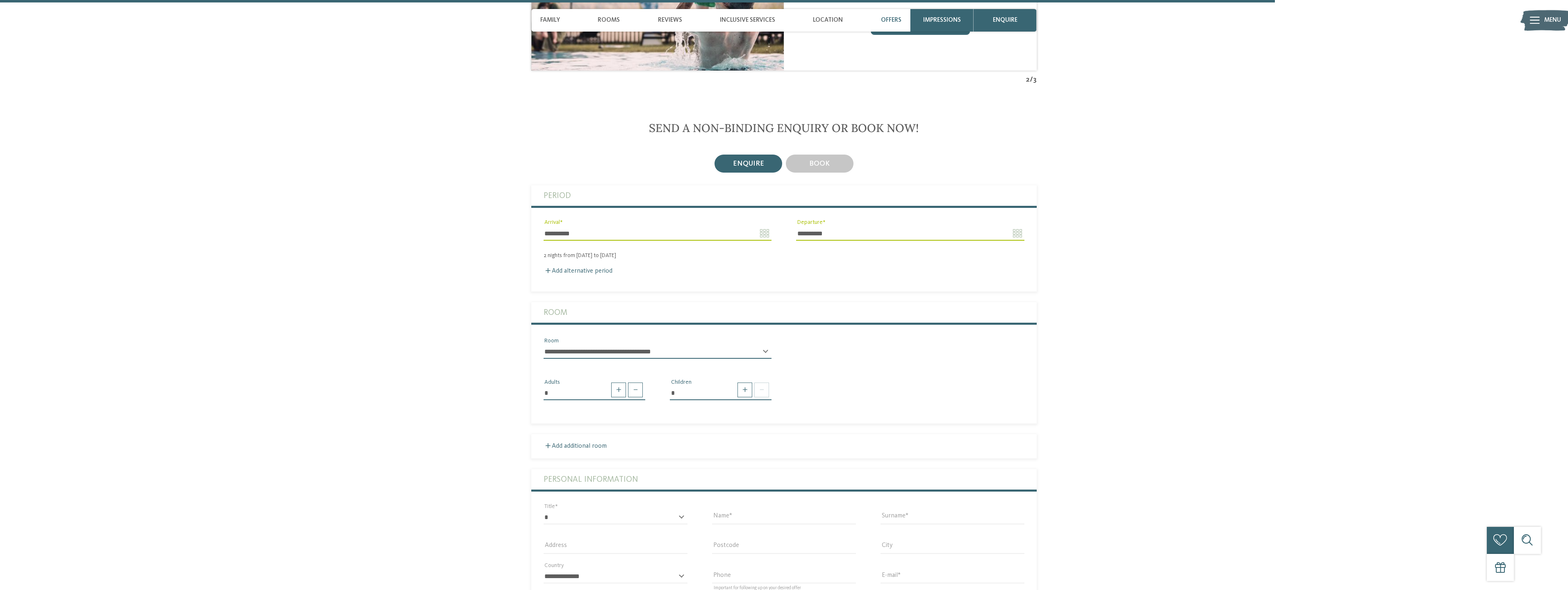
scroll to position [2666, 0]
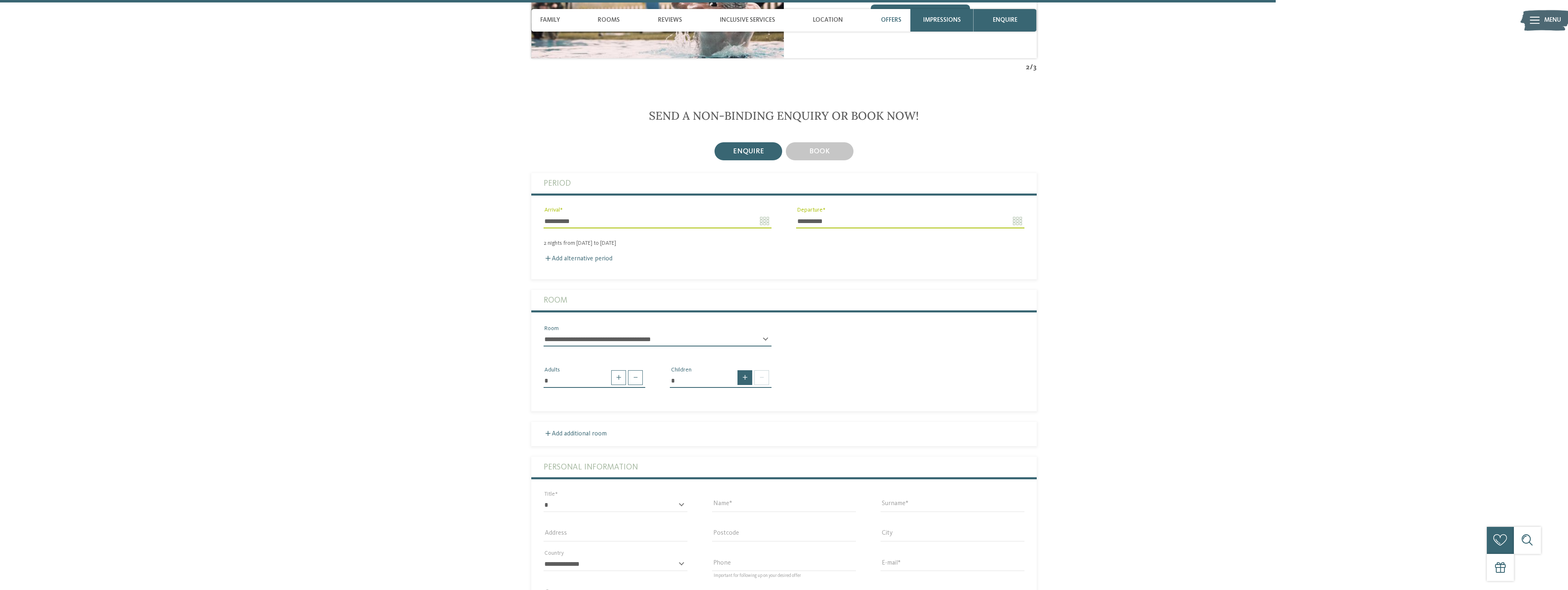
click at [747, 371] on span at bounding box center [745, 378] width 15 height 15
type input "*"
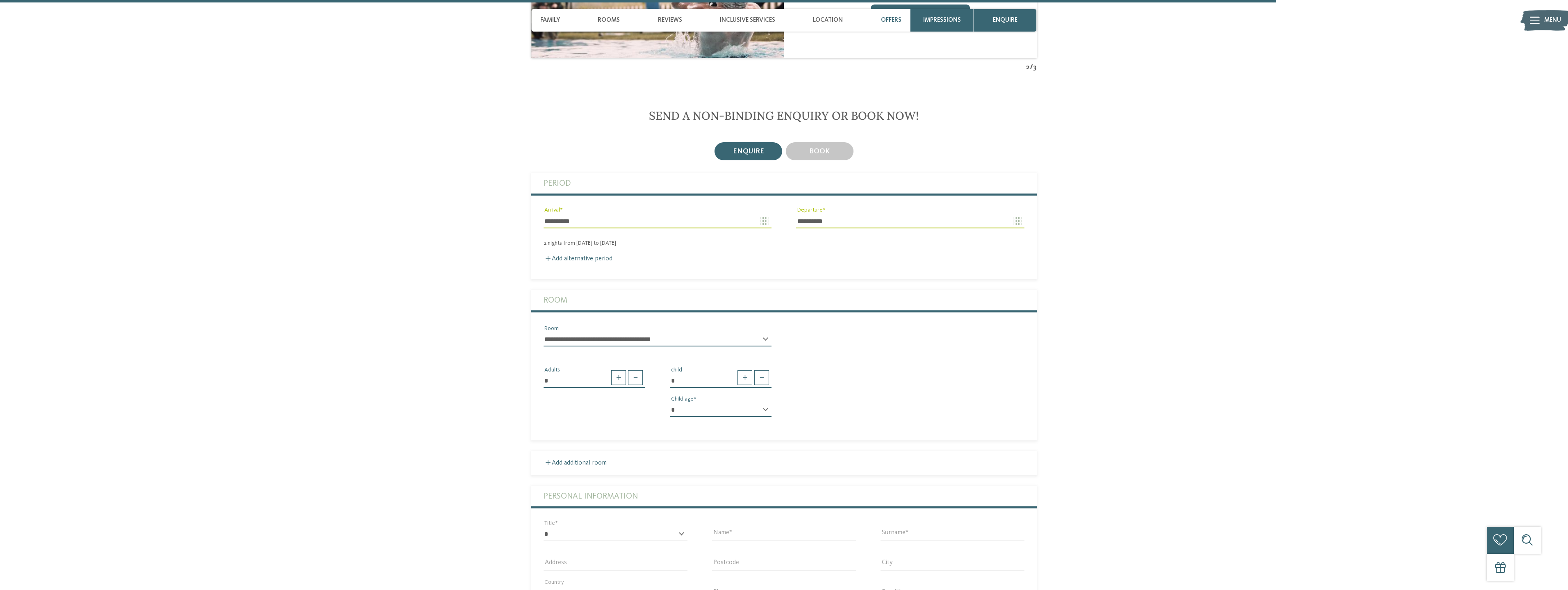
click at [749, 403] on select "* * * * * * * * * * * ** ** ** ** ** ** ** **" at bounding box center [720, 410] width 101 height 14
select select "*"
click at [670, 403] on select "* * * * * * * * * * * ** ** ** ** ** ** ** **" at bounding box center [720, 410] width 101 height 14
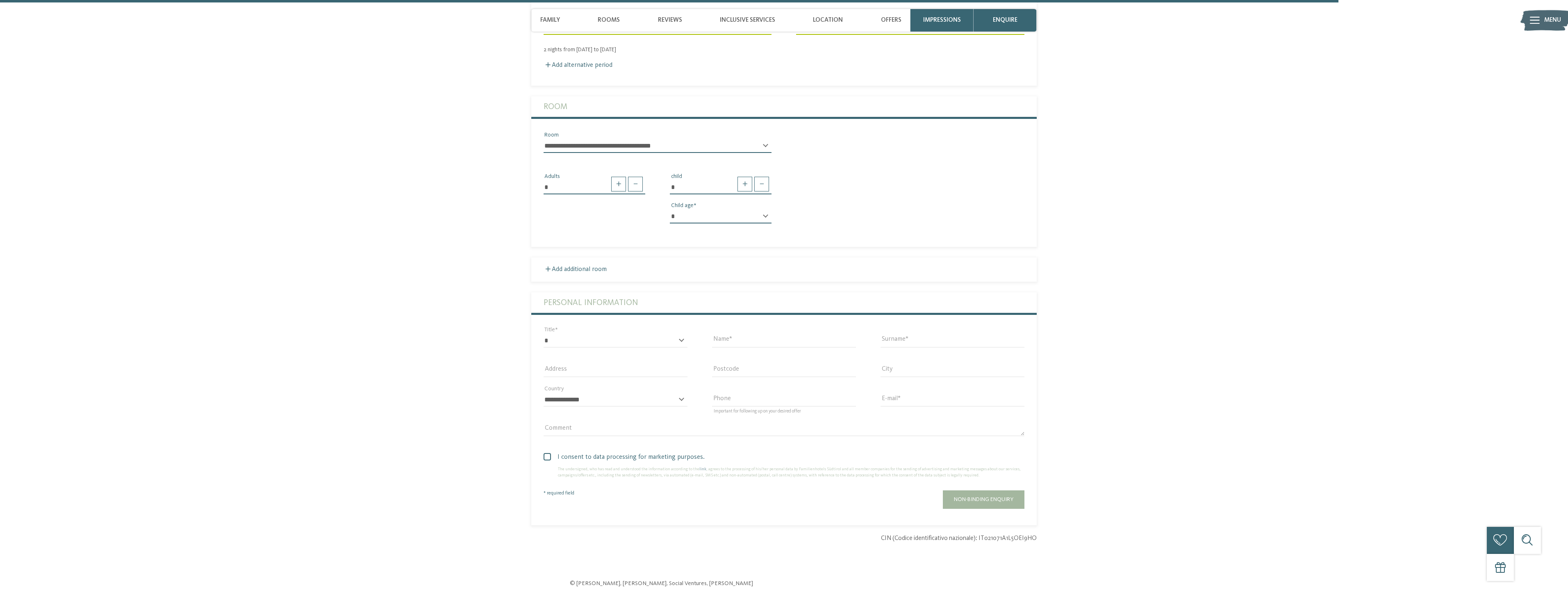
scroll to position [2871, 0]
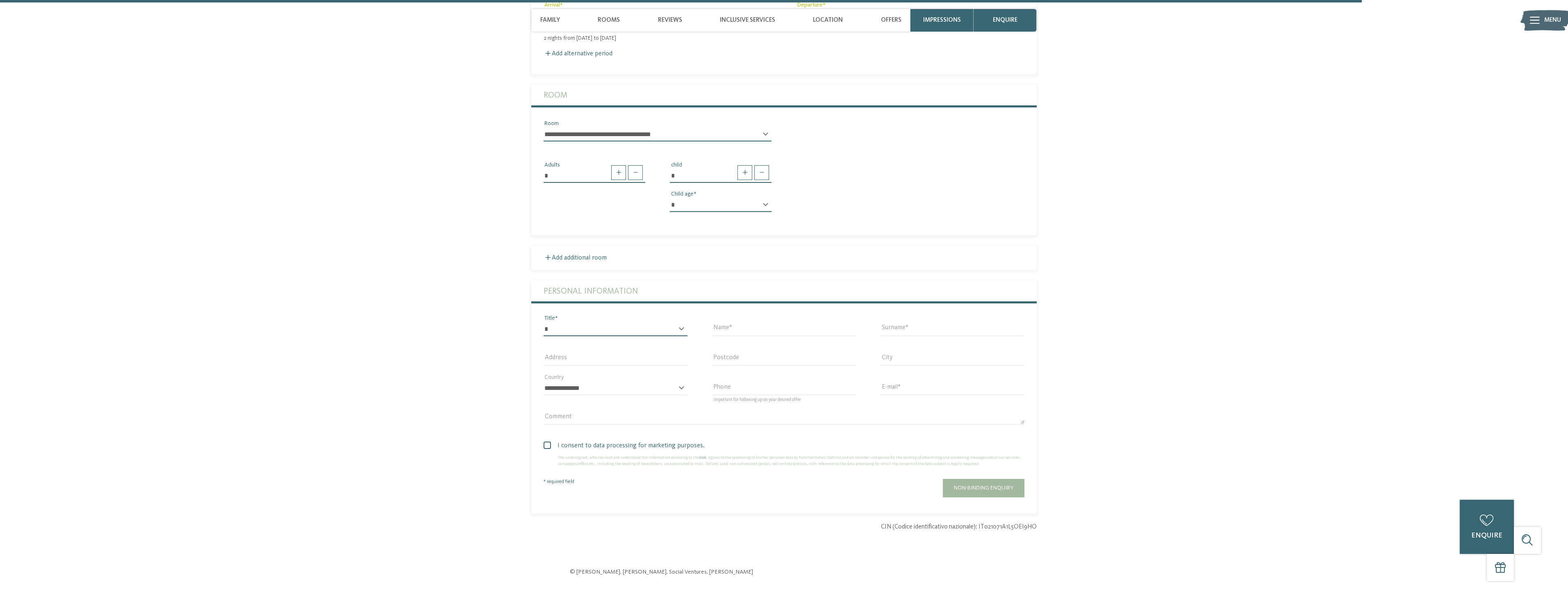
click at [625, 322] on select "* ** ** ****** **" at bounding box center [615, 329] width 144 height 14
select select "*"
click at [544, 322] on select "* ** ** ****** **" at bounding box center [615, 329] width 144 height 14
click at [774, 322] on input "Name" at bounding box center [783, 329] width 144 height 14
type input "*****"
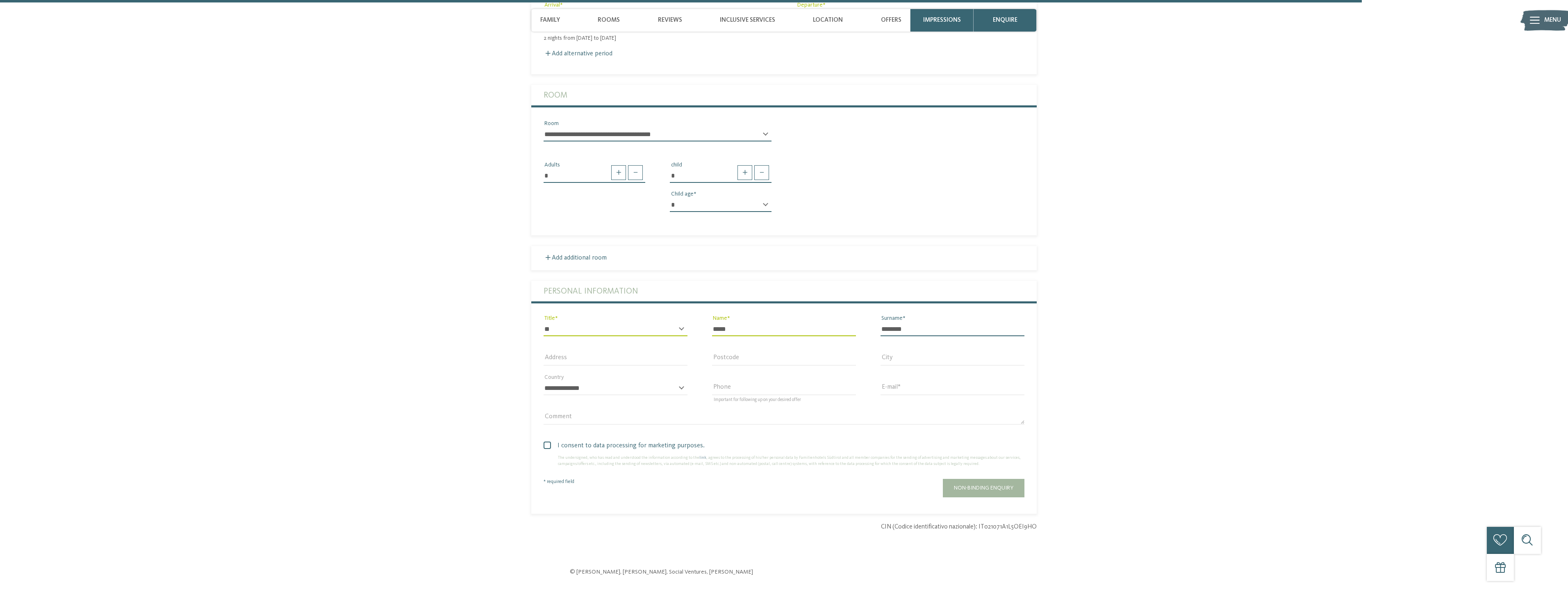
type input "********"
drag, startPoint x: 888, startPoint y: 364, endPoint x: 945, endPoint y: 370, distance: 57.3
click at [895, 382] on input "E-mail" at bounding box center [952, 388] width 144 height 14
type input "**********"
click at [588, 382] on select "**********" at bounding box center [615, 388] width 144 height 14
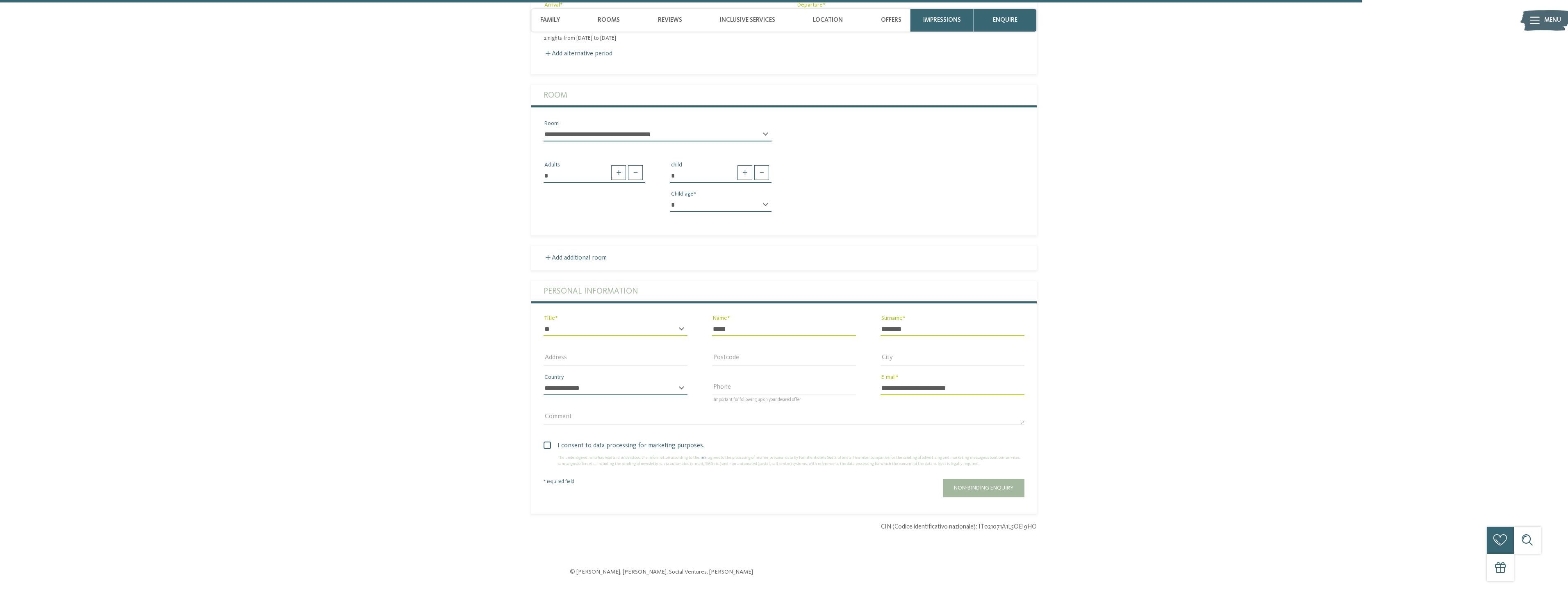
select select "**"
click at [544, 382] on select "**********" at bounding box center [615, 388] width 144 height 14
click at [548, 441] on span at bounding box center [548, 445] width 7 height 7
click at [0, 0] on span at bounding box center [0, 0] width 0 height 0
click at [996, 479] on button "Non-binding enquiry" at bounding box center [983, 489] width 81 height 18
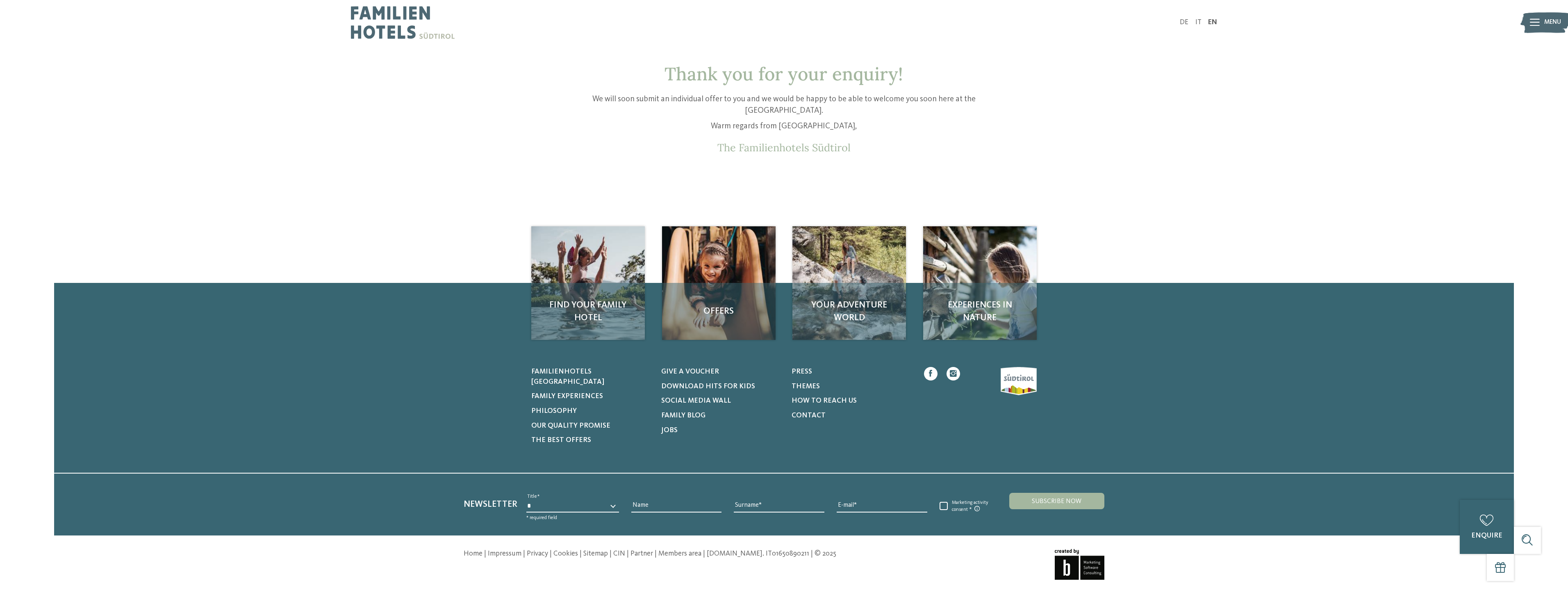
click at [844, 127] on p "Warm regards from [GEOGRAPHIC_DATA]," at bounding box center [784, 127] width 429 height 12
drag, startPoint x: 826, startPoint y: 123, endPoint x: 783, endPoint y: 127, distance: 43.2
click at [783, 127] on p "Warm regards from [GEOGRAPHIC_DATA]," at bounding box center [784, 127] width 429 height 12
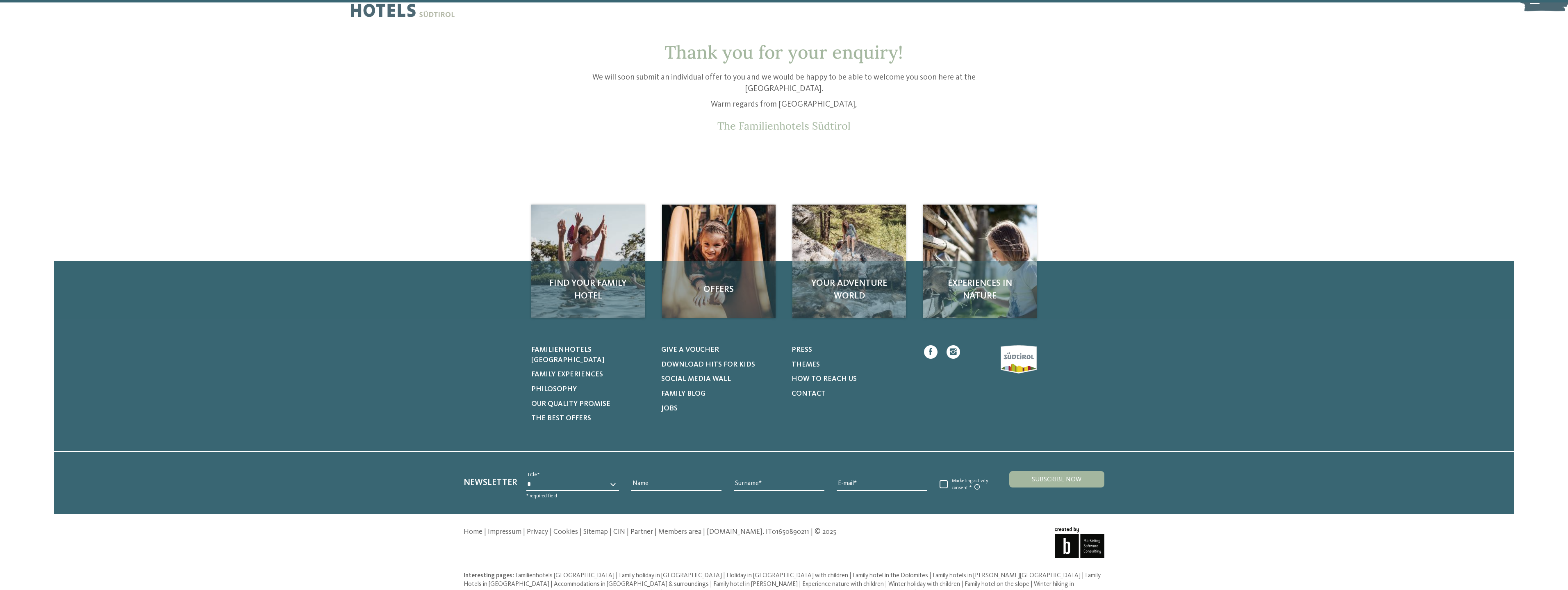
scroll to position [33, 0]
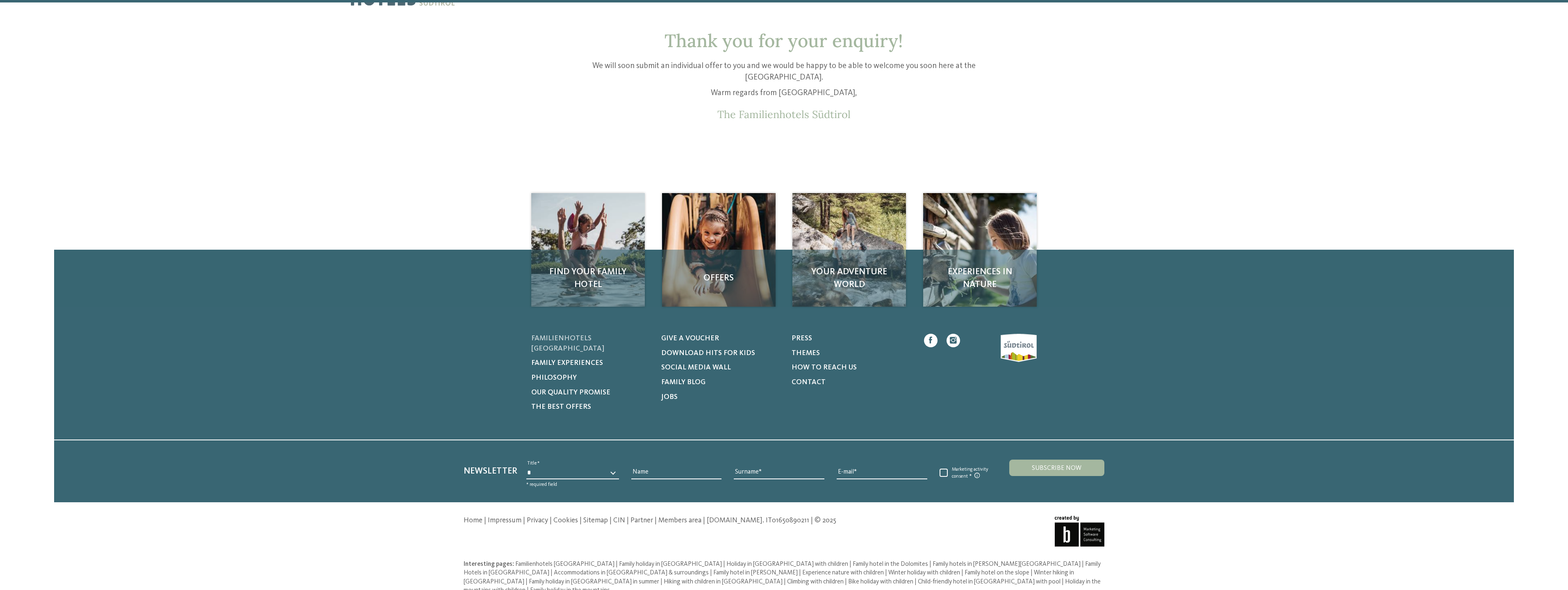
click at [630, 338] on link "Familienhotels [GEOGRAPHIC_DATA]" at bounding box center [590, 344] width 119 height 20
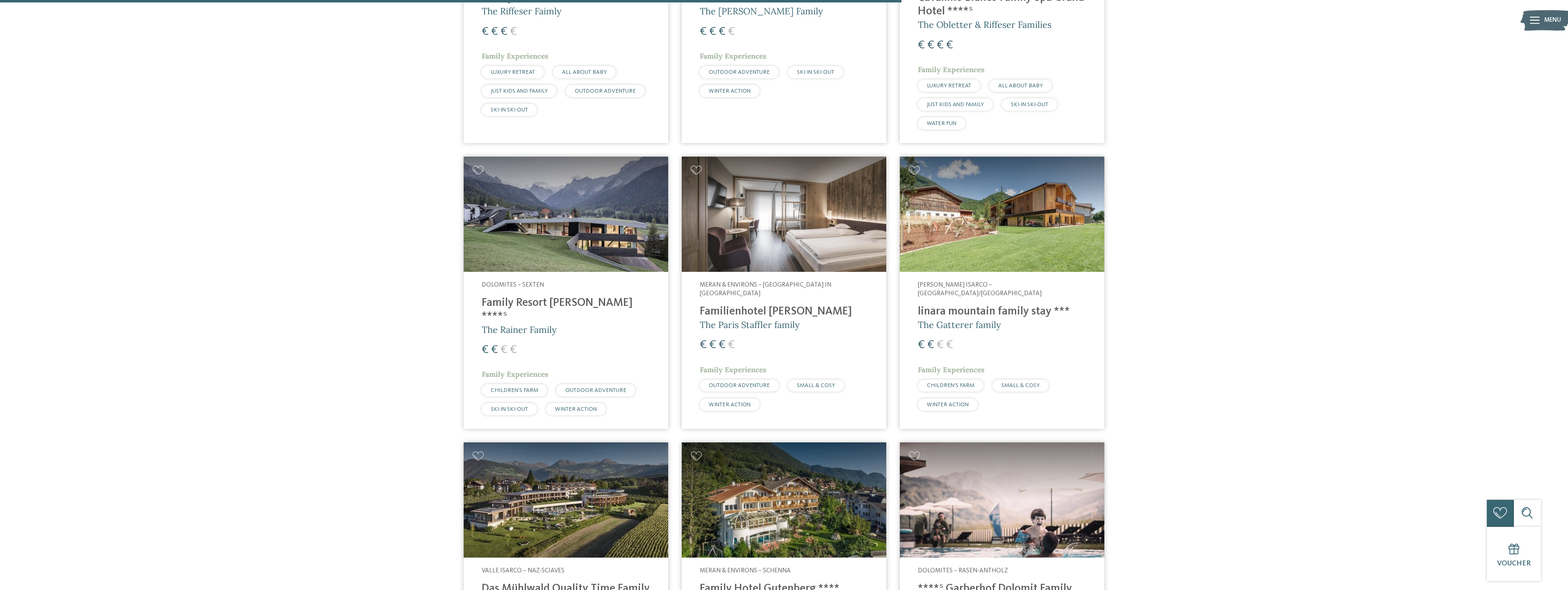
scroll to position [1640, 0]
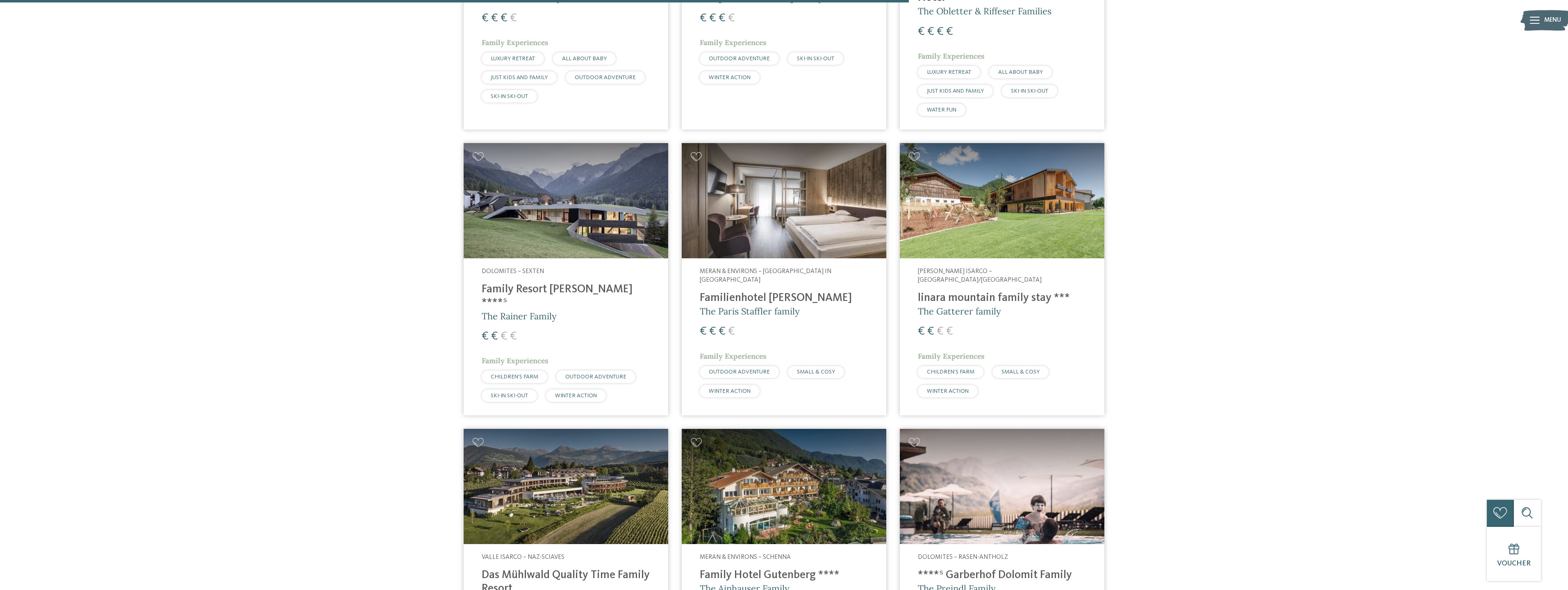
click at [561, 143] on img at bounding box center [566, 201] width 205 height 116
